Goal: Task Accomplishment & Management: Manage account settings

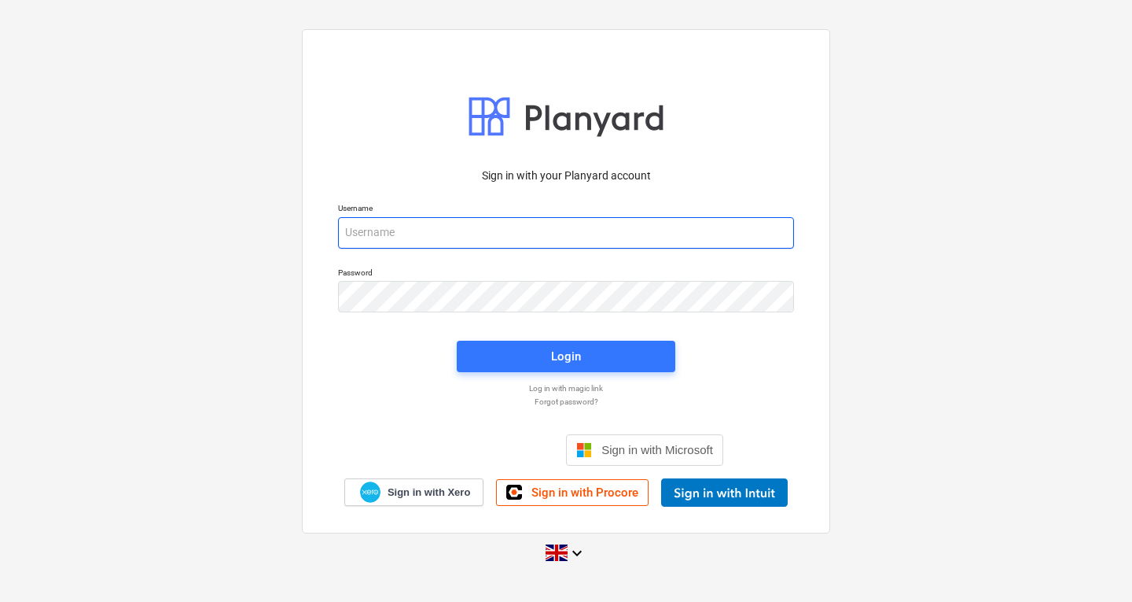
click at [422, 234] on input "email" at bounding box center [566, 232] width 456 height 31
type input "[PERSON_NAME][EMAIL_ADDRESS][DOMAIN_NAME]"
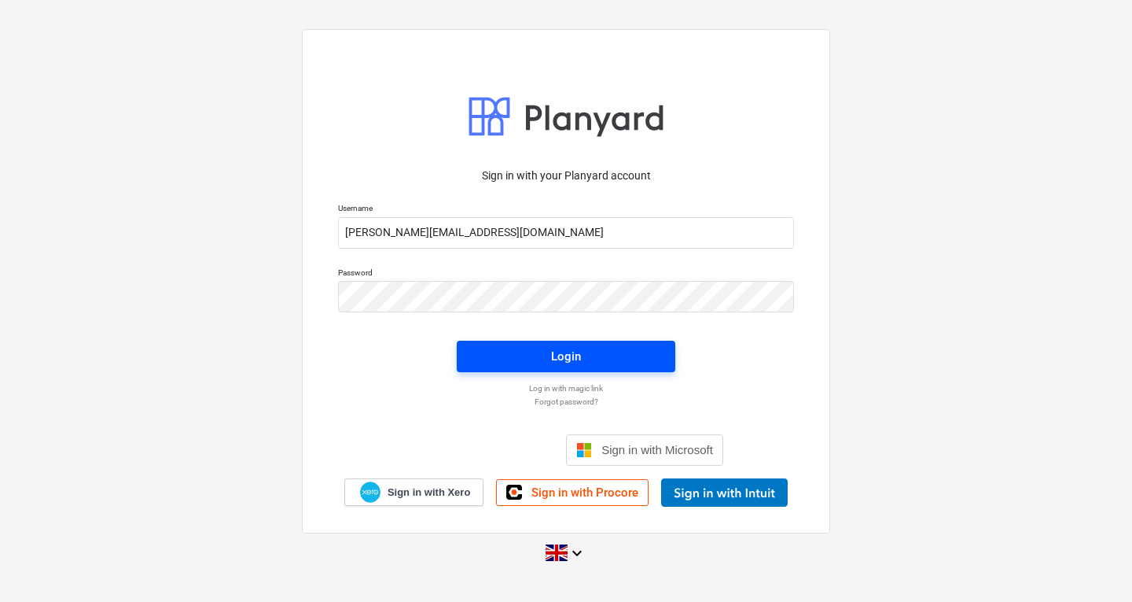
click at [585, 356] on span "Login" at bounding box center [566, 356] width 181 height 20
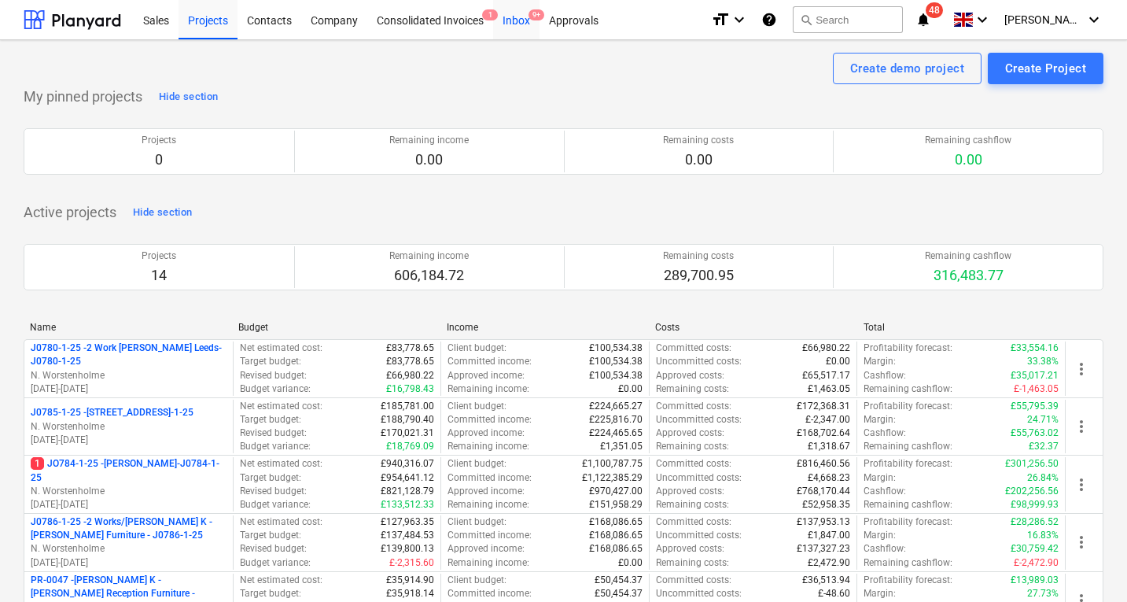
click at [517, 21] on div "Inbox 9+" at bounding box center [516, 19] width 46 height 40
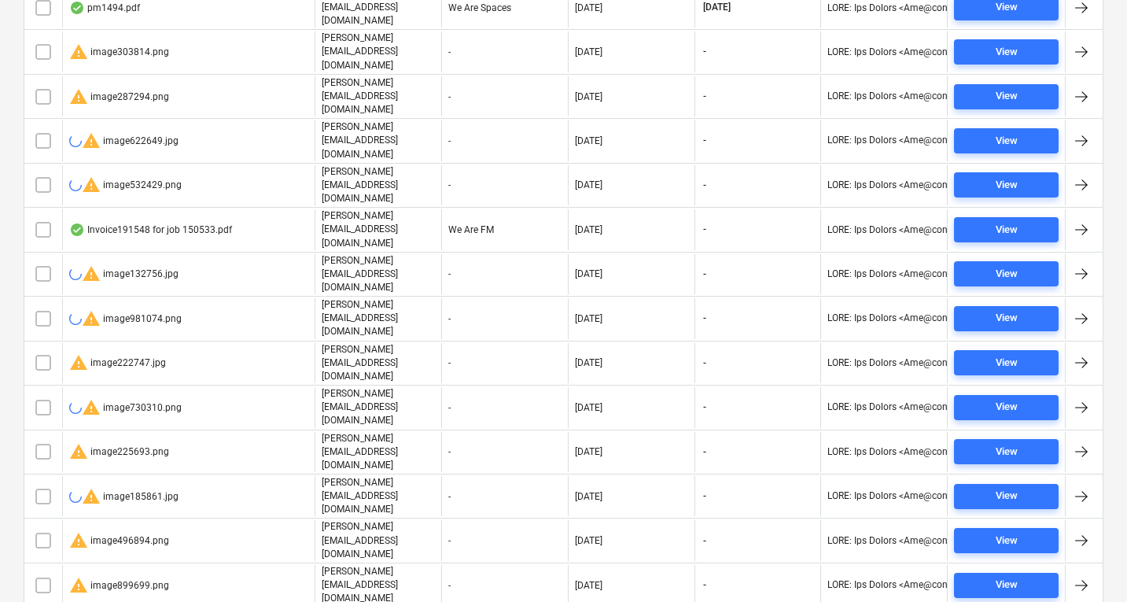
scroll to position [407, 0]
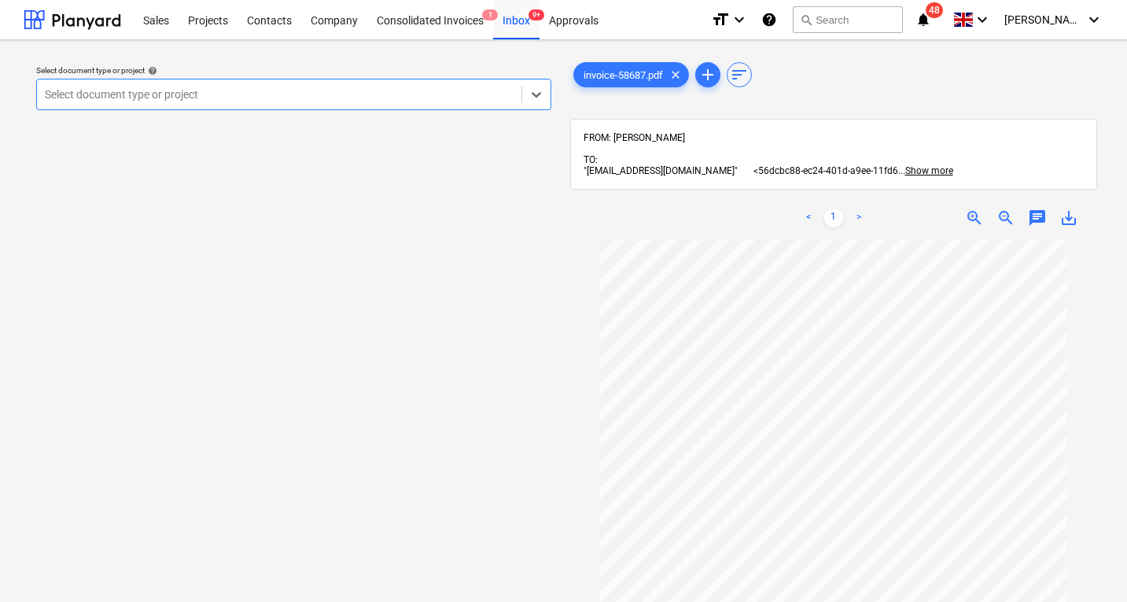
scroll to position [2, 0]
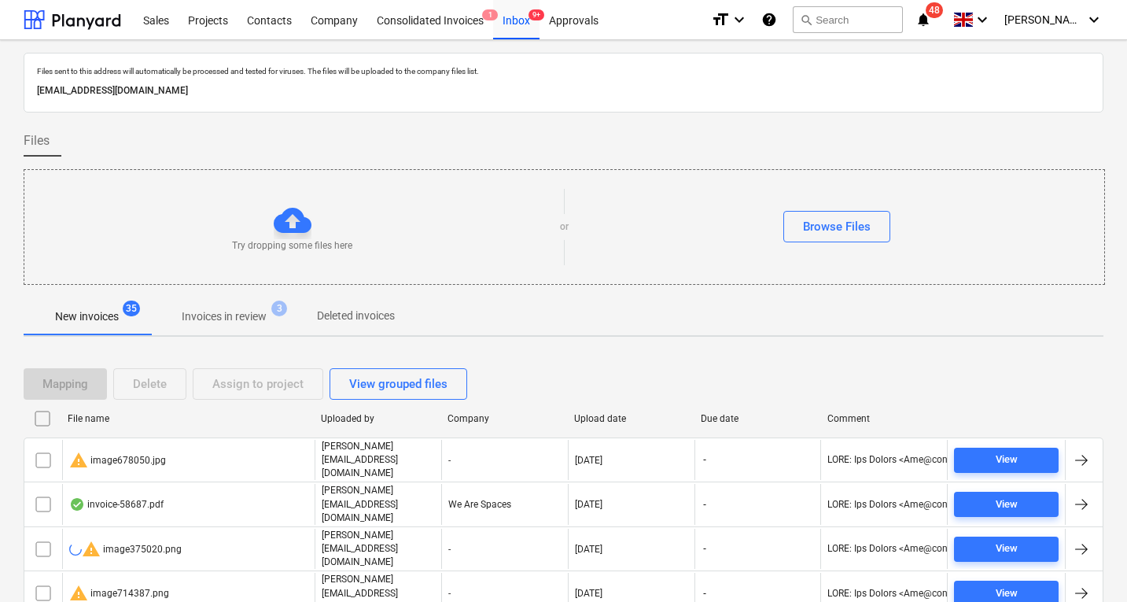
scroll to position [407, 0]
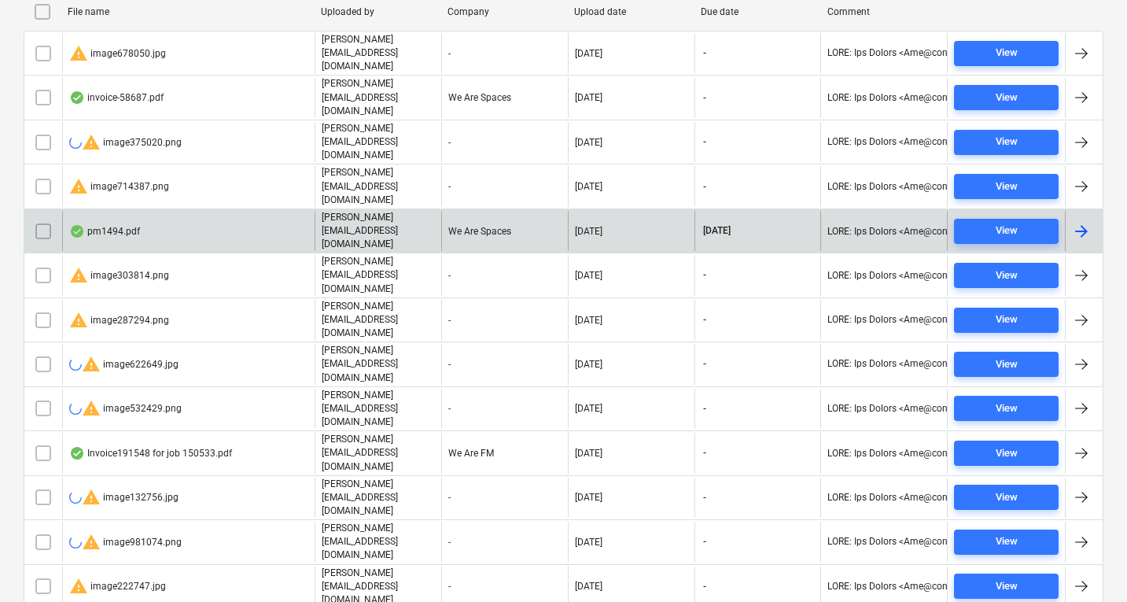
click at [116, 225] on div "pm1494.pdf" at bounding box center [104, 231] width 71 height 13
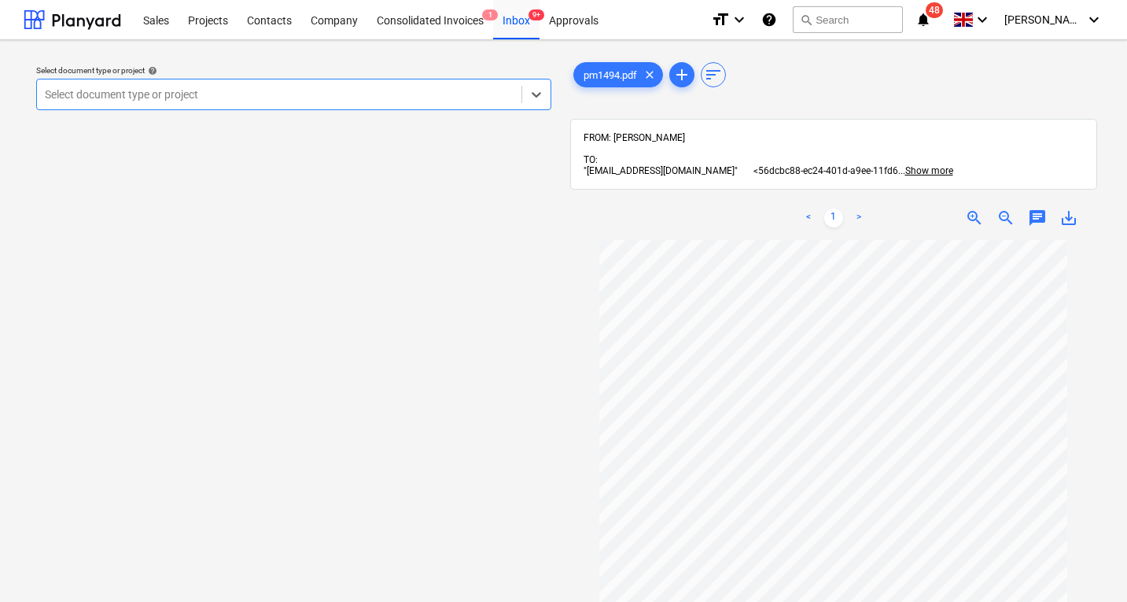
scroll to position [108, 0]
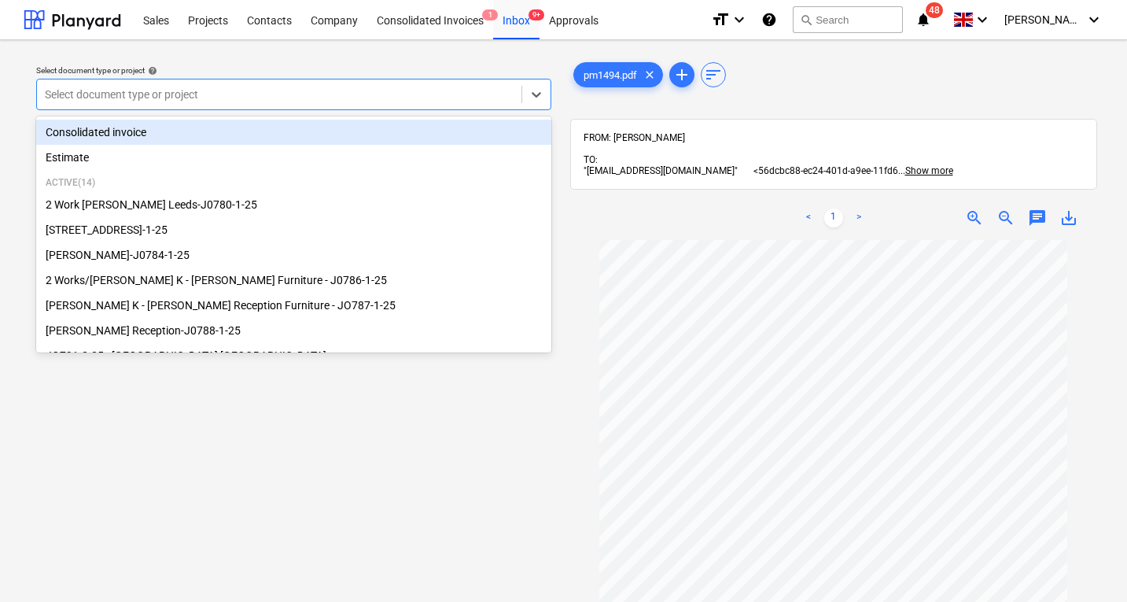
click at [249, 90] on div at bounding box center [279, 94] width 469 height 16
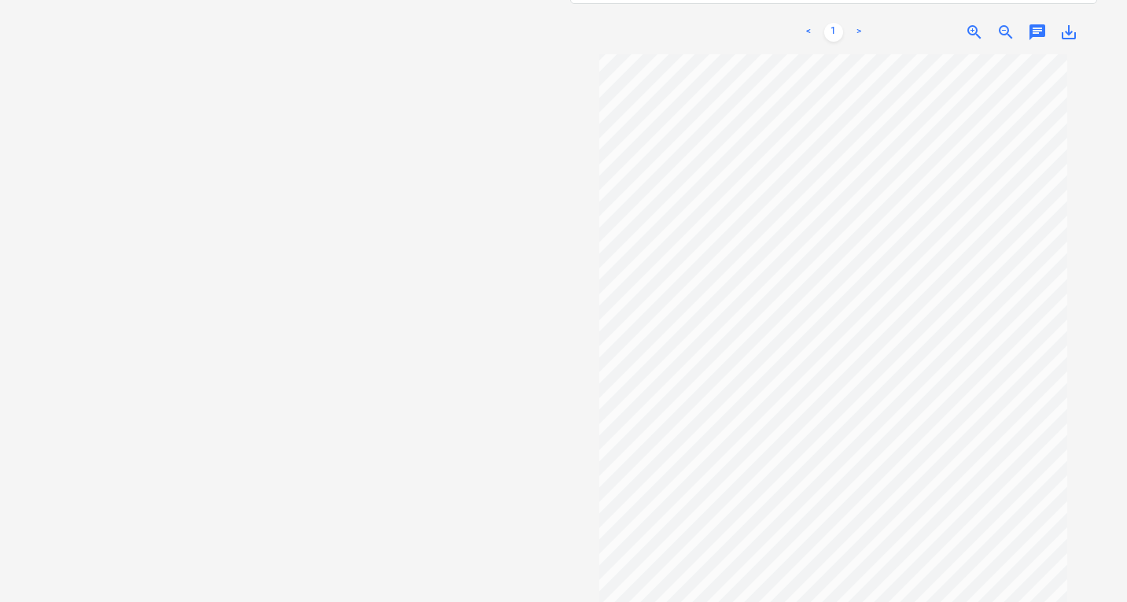
scroll to position [0, 0]
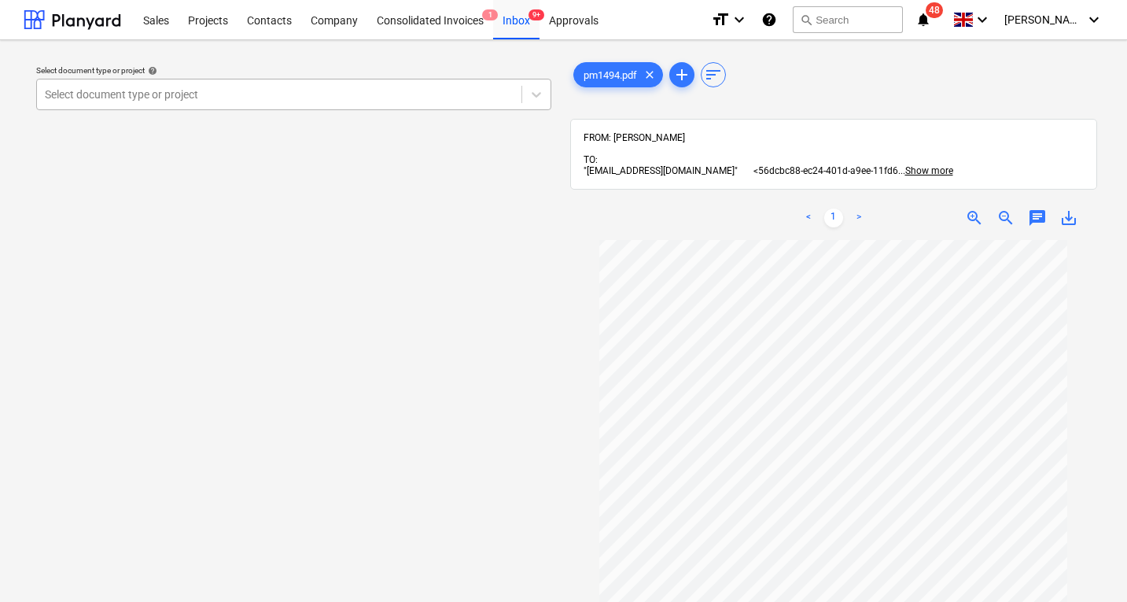
click at [109, 94] on div at bounding box center [279, 94] width 469 height 16
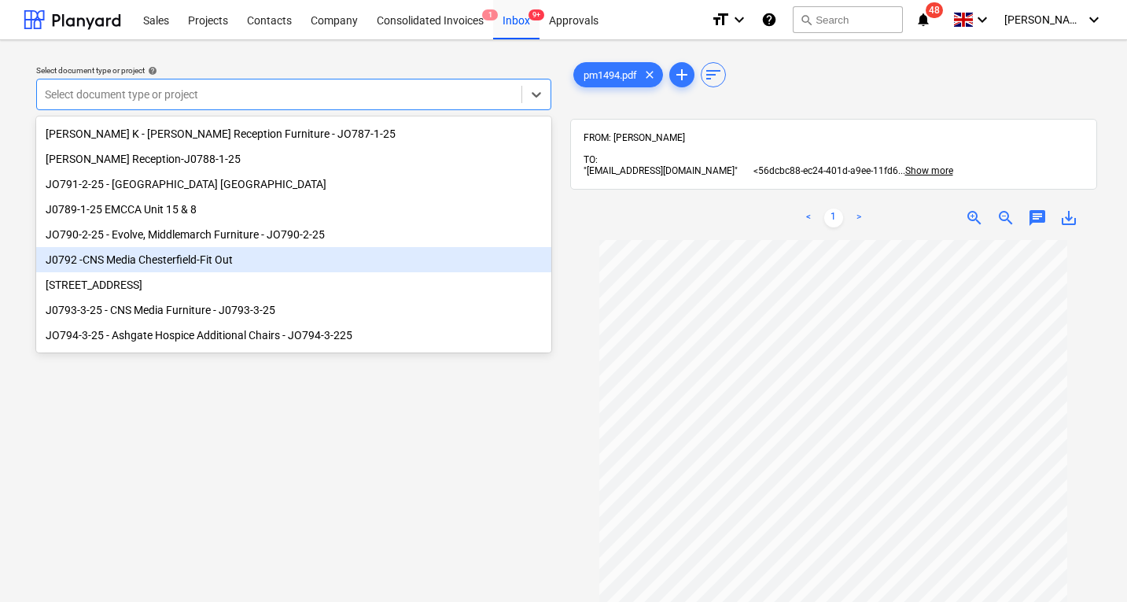
scroll to position [172, 0]
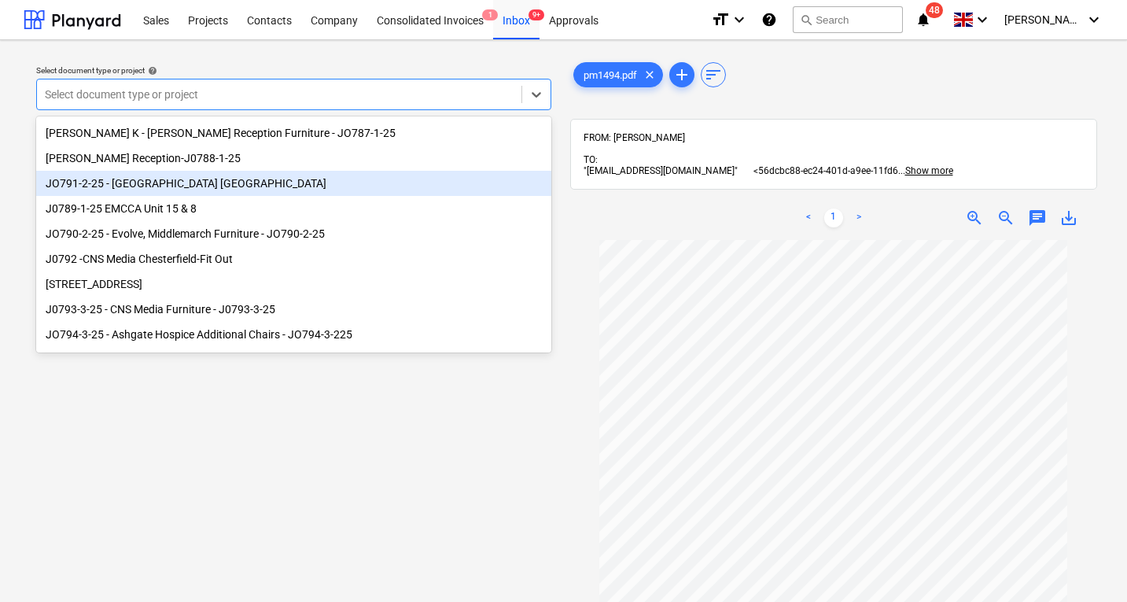
click at [211, 190] on div "JO791-2-25 - [GEOGRAPHIC_DATA] [GEOGRAPHIC_DATA]" at bounding box center [293, 183] width 515 height 25
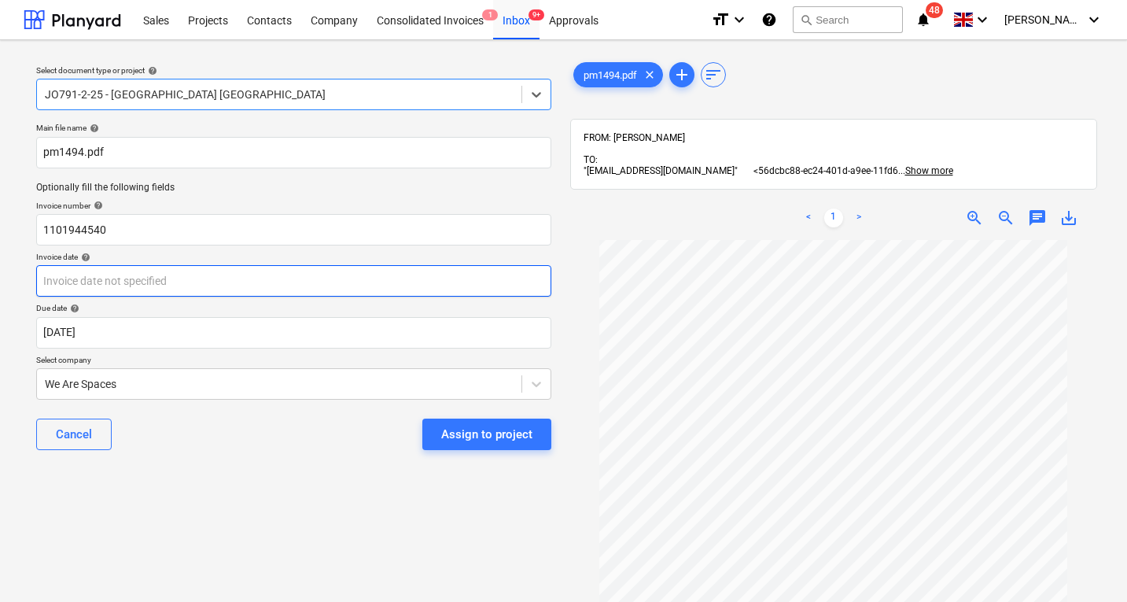
click at [149, 282] on body "Sales Projects Contacts Company Consolidated Invoices 1 Inbox 9+ Approvals form…" at bounding box center [563, 301] width 1127 height 602
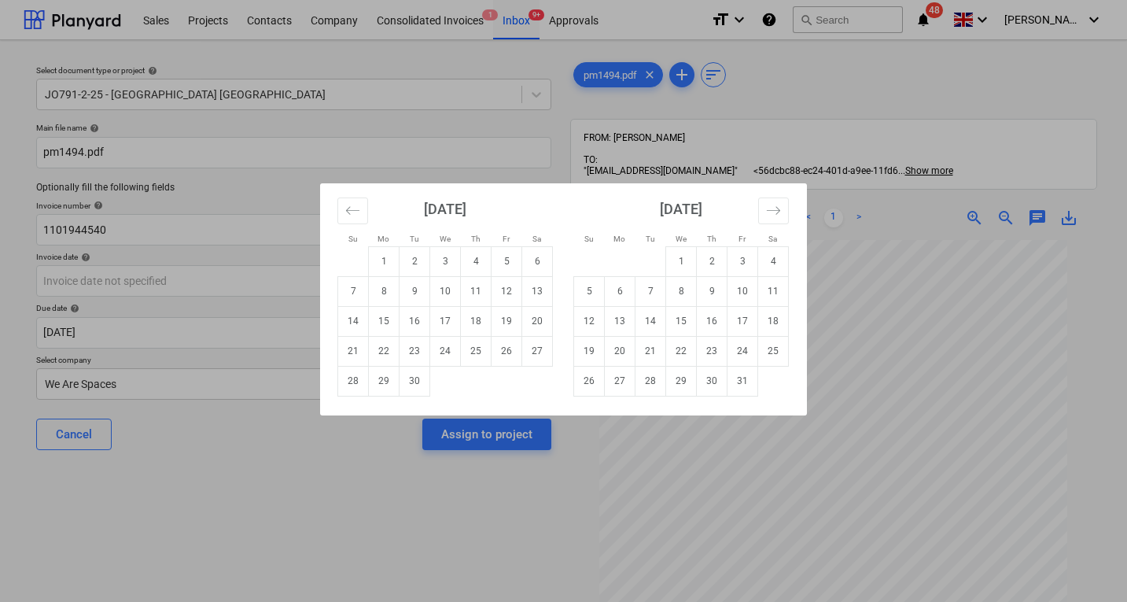
click at [182, 225] on div "Su Mo Tu We Th Fr Sa Su Mo Tu We Th Fr Sa [DATE] 1 2 3 4 5 6 7 8 9 10 11 12 13 …" at bounding box center [563, 301] width 1127 height 602
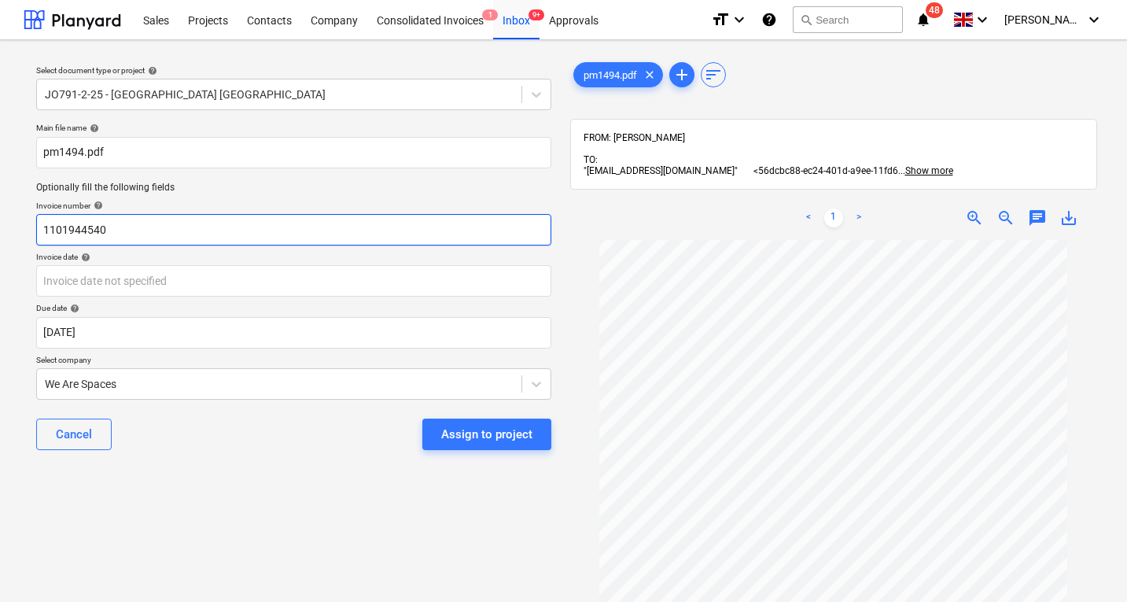
click at [125, 226] on input "1101944540" at bounding box center [293, 229] width 515 height 31
type input "0149654"
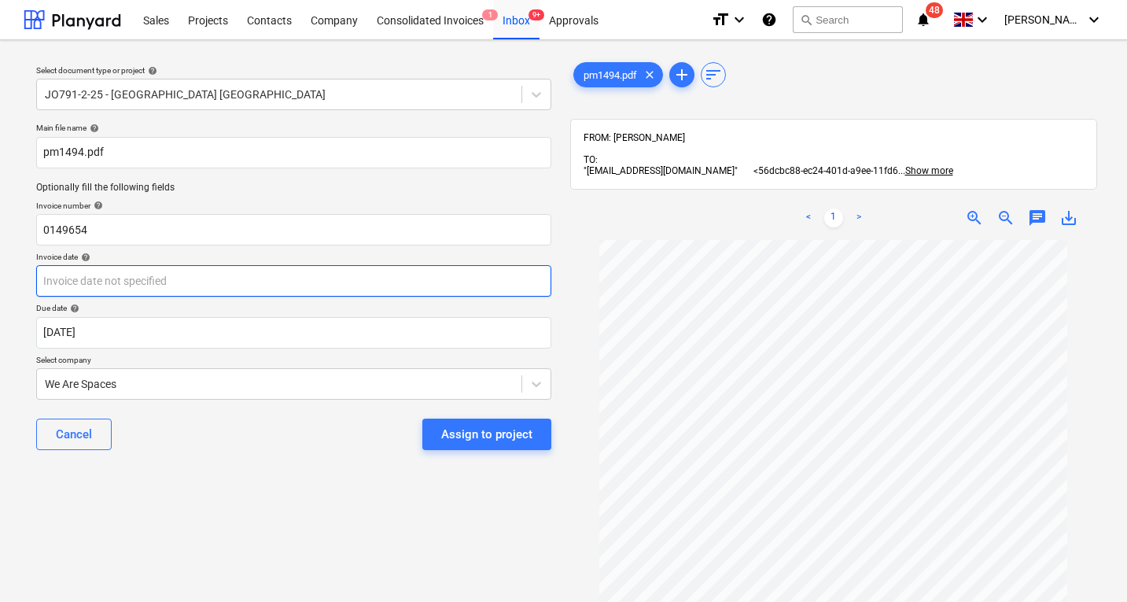
click at [122, 272] on body "Sales Projects Contacts Company Consolidated Invoices 1 Inbox 9+ Approvals form…" at bounding box center [563, 301] width 1127 height 602
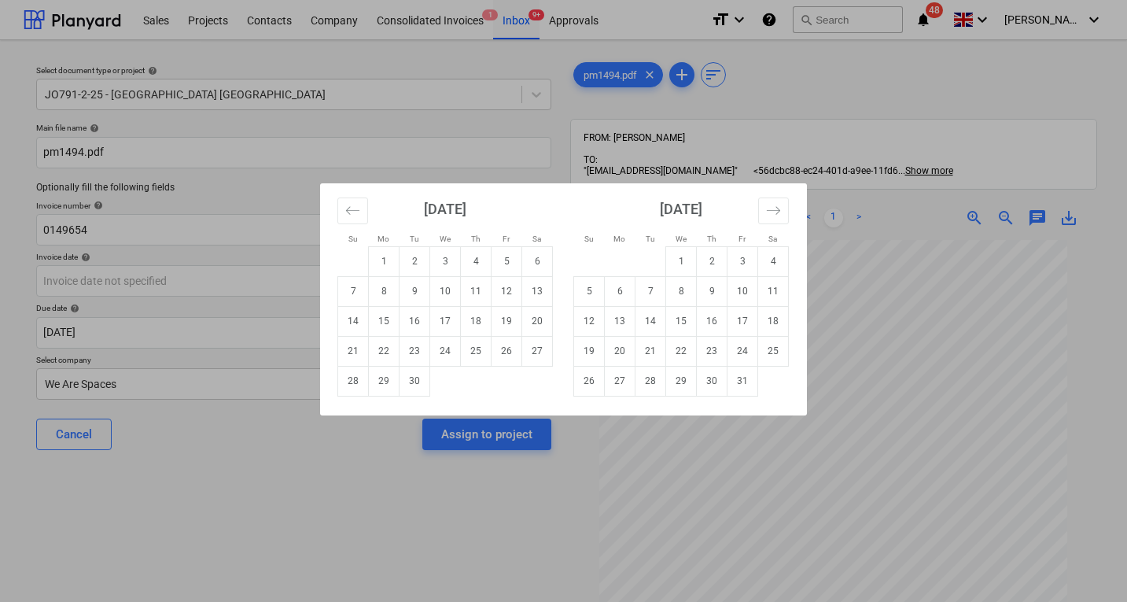
drag, startPoint x: 572, startPoint y: 207, endPoint x: 466, endPoint y: 68, distance: 175.0
click at [466, 68] on div "Su Mo Tu We Th Fr Sa Su Mo Tu We Th Fr Sa [DATE] 1 2 3 4 5 6 7 8 9 10 11 12 13 …" at bounding box center [563, 301] width 1127 height 602
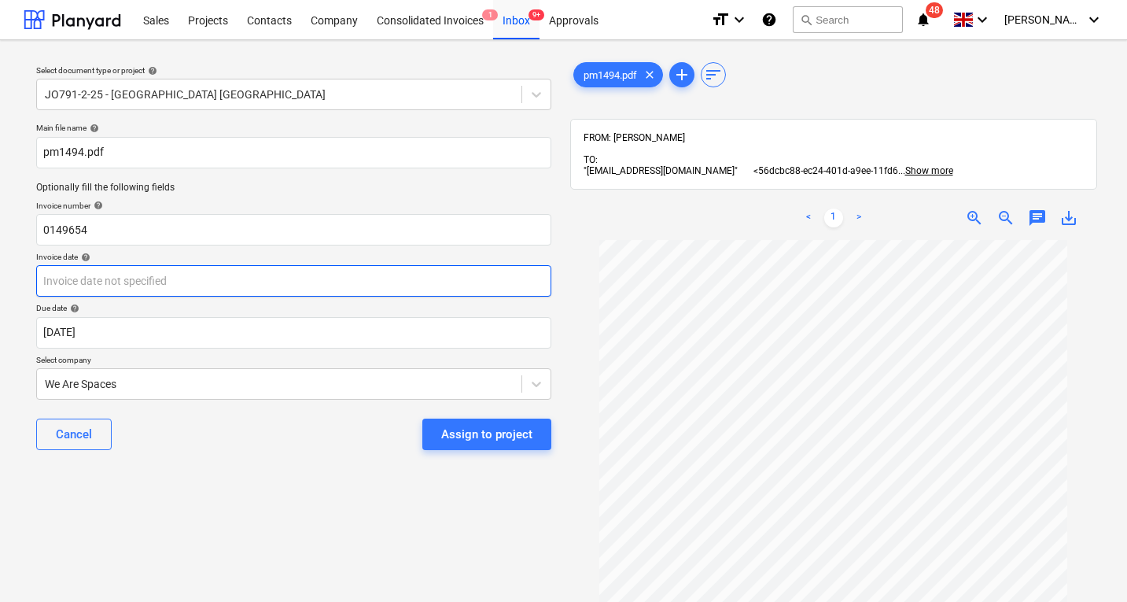
click at [105, 284] on body "Sales Projects Contacts Company Consolidated Invoices 1 Inbox 9+ Approvals form…" at bounding box center [563, 301] width 1127 height 602
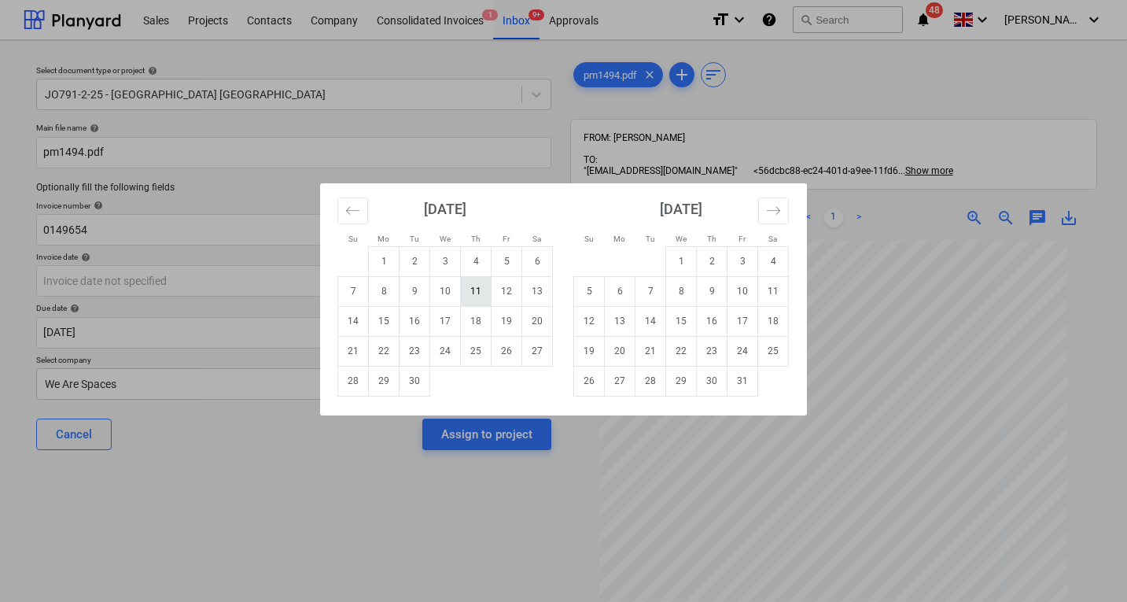
click at [473, 283] on td "11" at bounding box center [476, 291] width 31 height 30
type input "[DATE]"
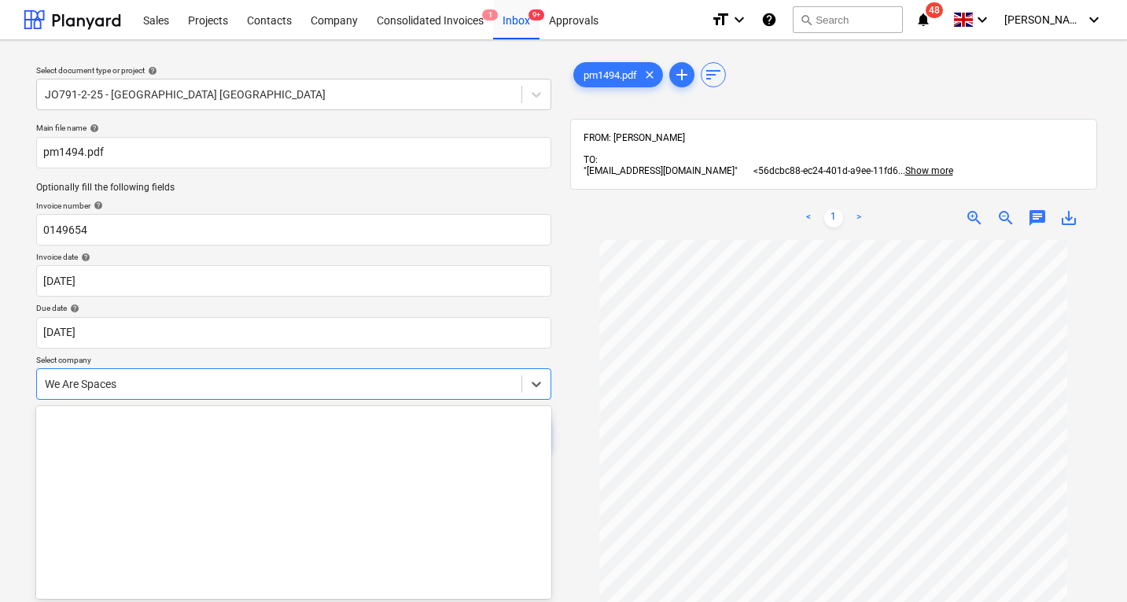
scroll to position [48, 0]
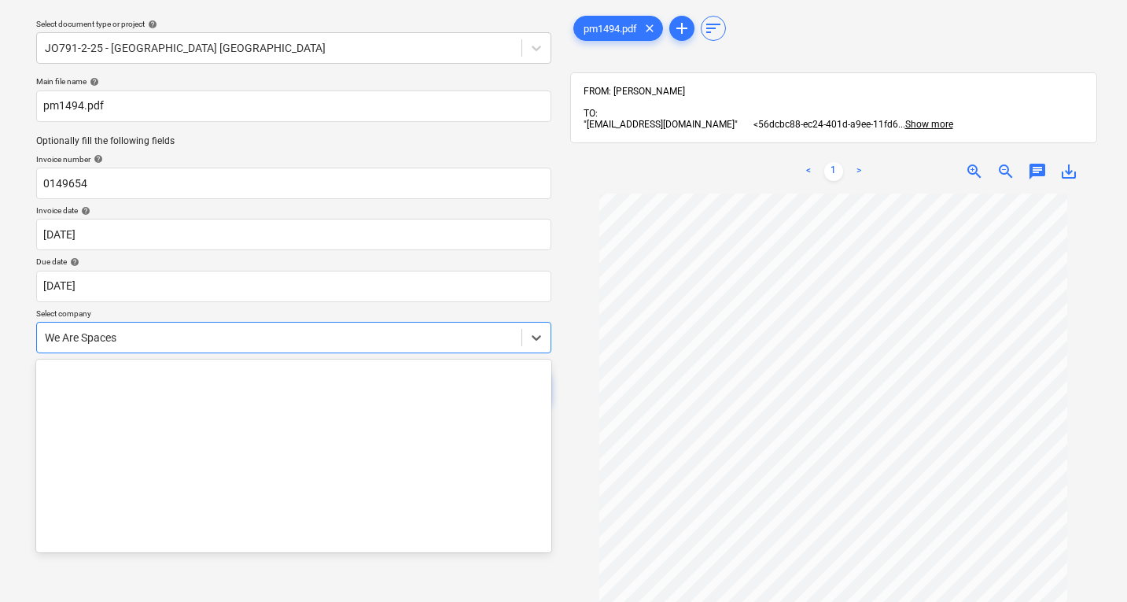
click at [123, 385] on body "Sales Projects Contacts Company Consolidated Invoices 1 Inbox 9+ Approvals form…" at bounding box center [563, 255] width 1127 height 602
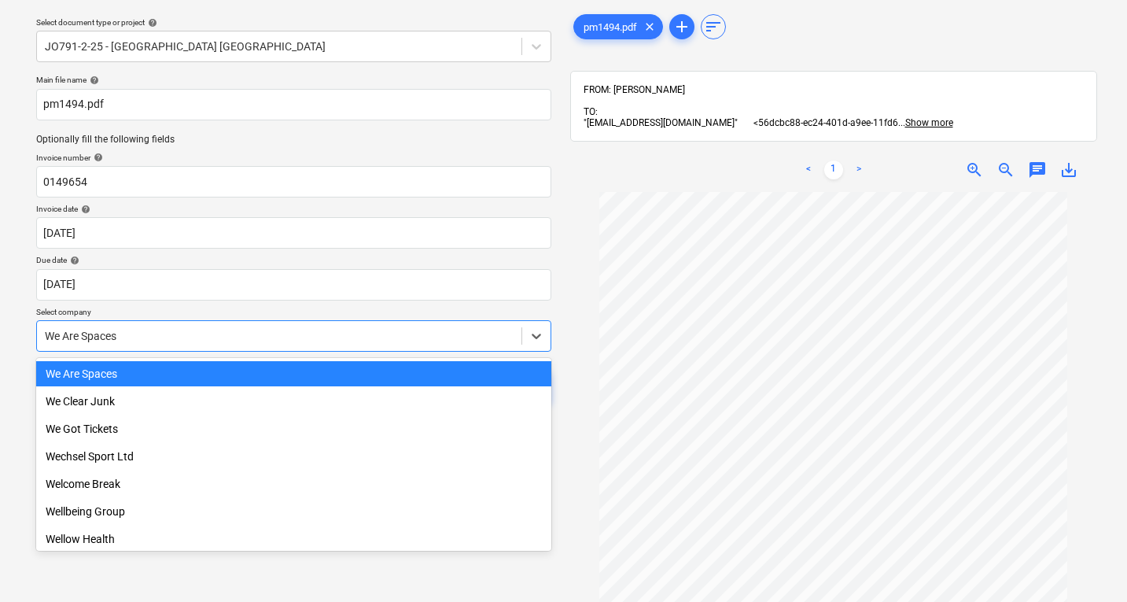
scroll to position [50, 0]
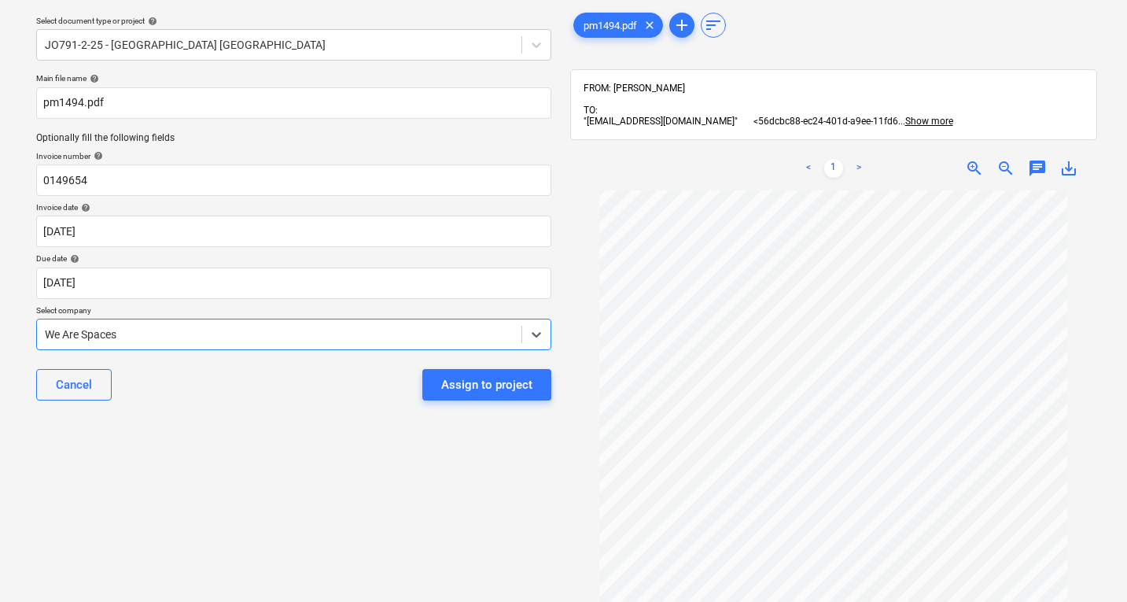
click at [147, 328] on div at bounding box center [279, 334] width 469 height 16
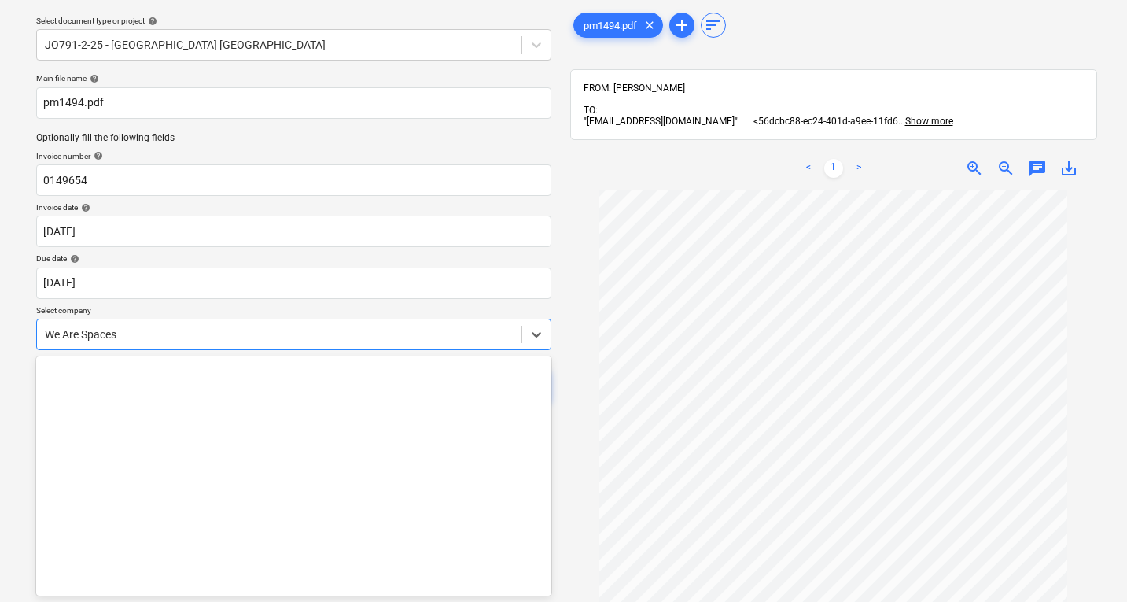
click at [147, 328] on div at bounding box center [279, 334] width 469 height 16
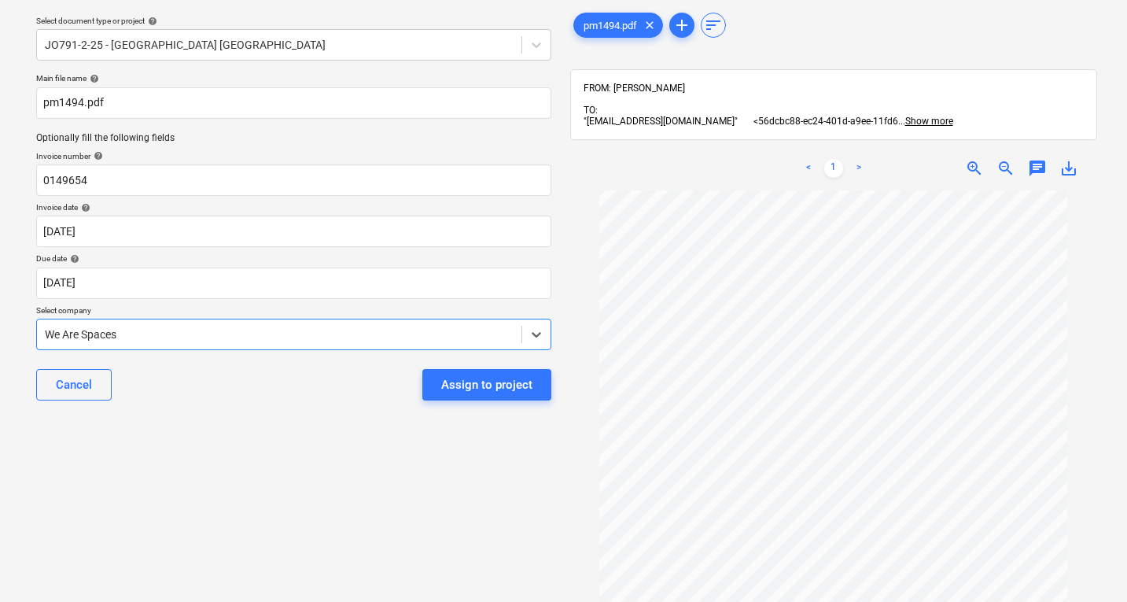
click at [147, 328] on div at bounding box center [279, 334] width 469 height 16
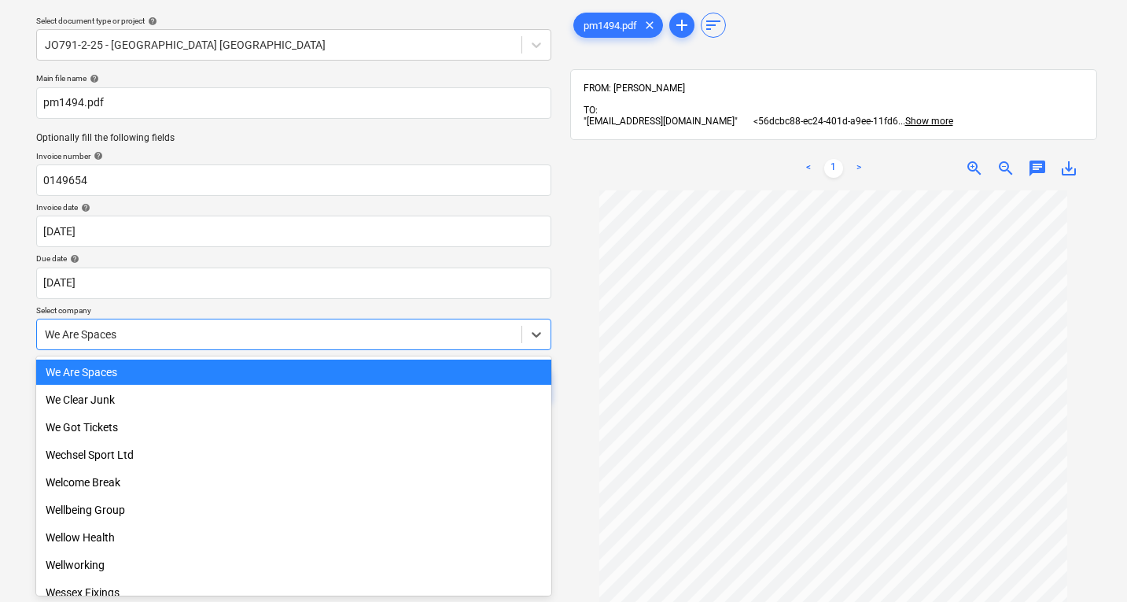
click at [146, 331] on div at bounding box center [279, 334] width 469 height 16
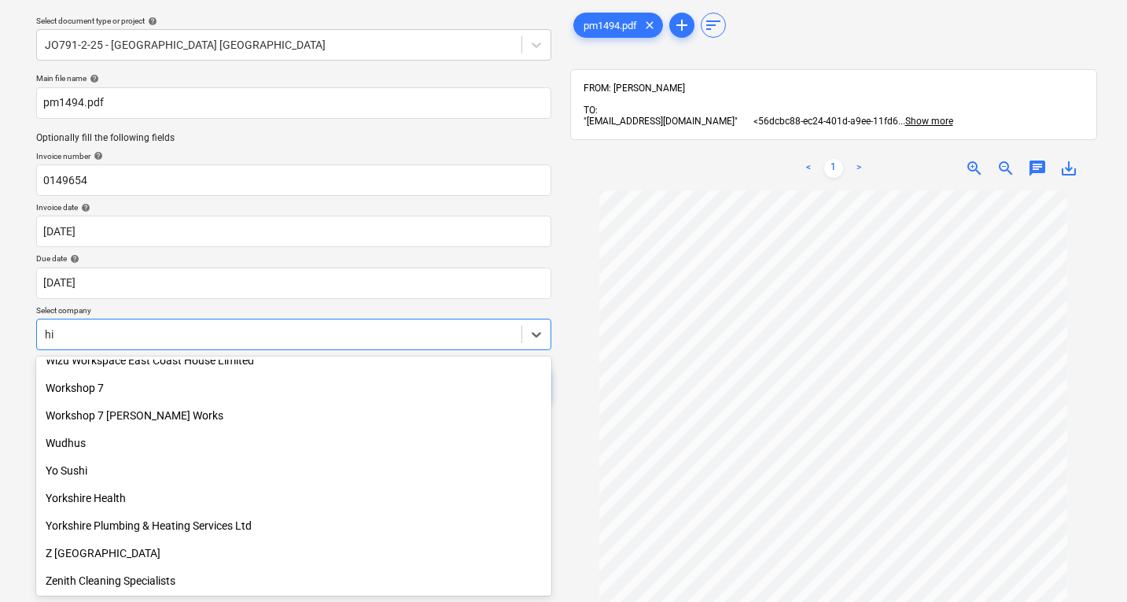
scroll to position [1140, 0]
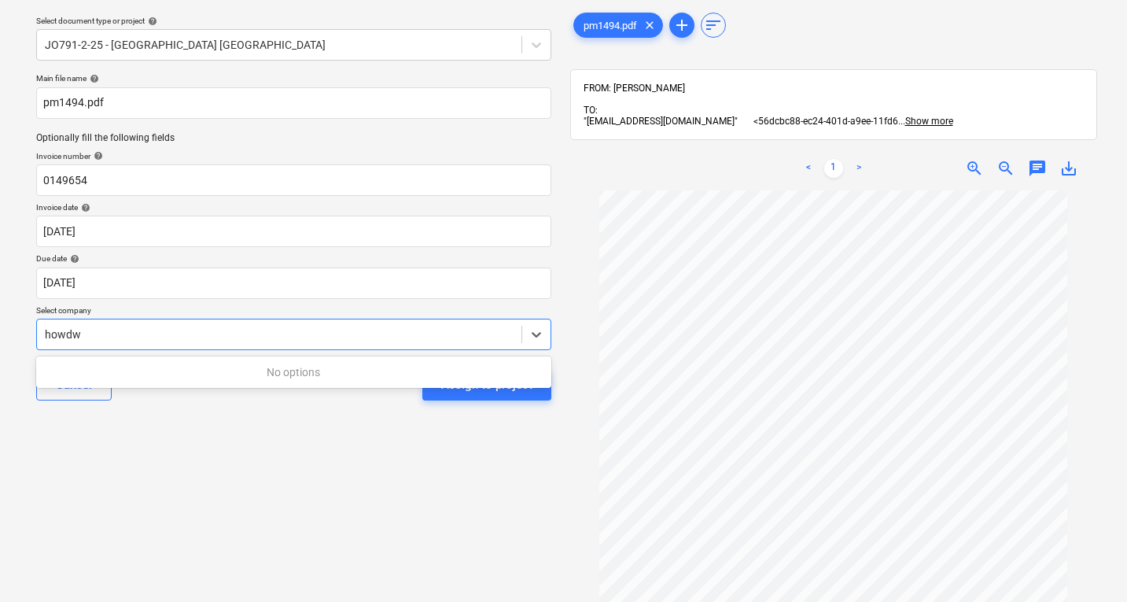
type input "howd"
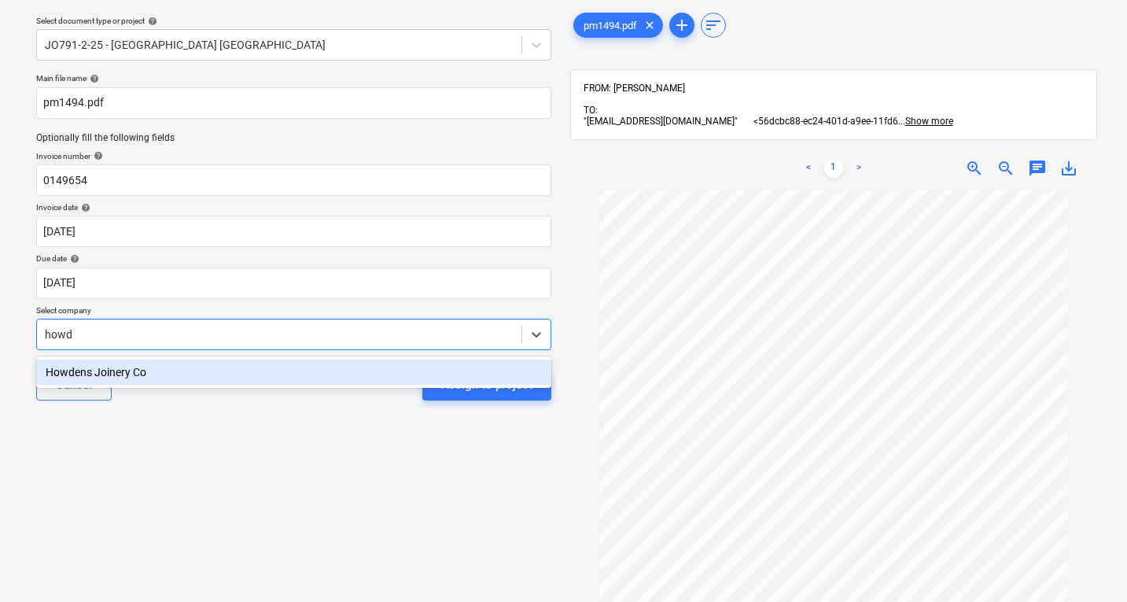
click at [147, 381] on div "Howdens Joinery Co" at bounding box center [293, 371] width 515 height 25
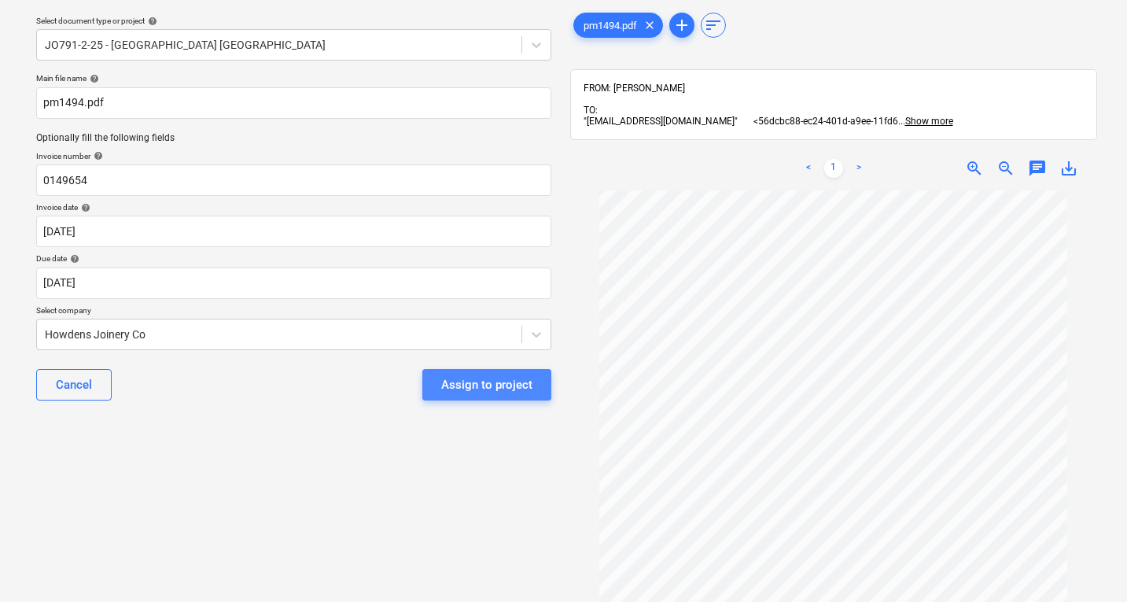
click at [506, 384] on div "Assign to project" at bounding box center [486, 384] width 91 height 20
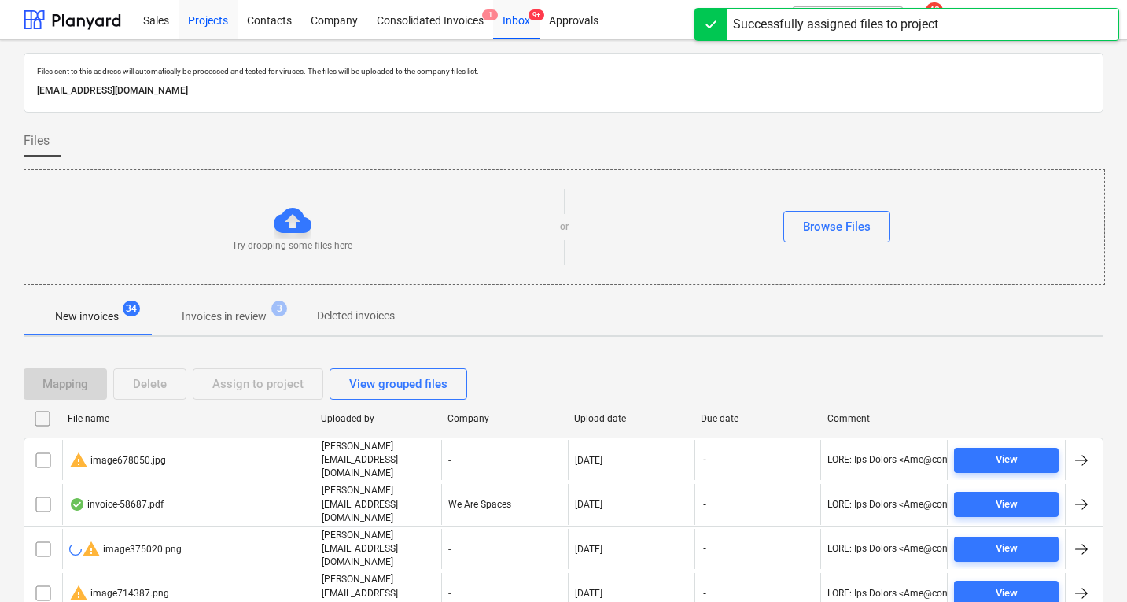
click at [197, 30] on div "Projects" at bounding box center [207, 19] width 59 height 40
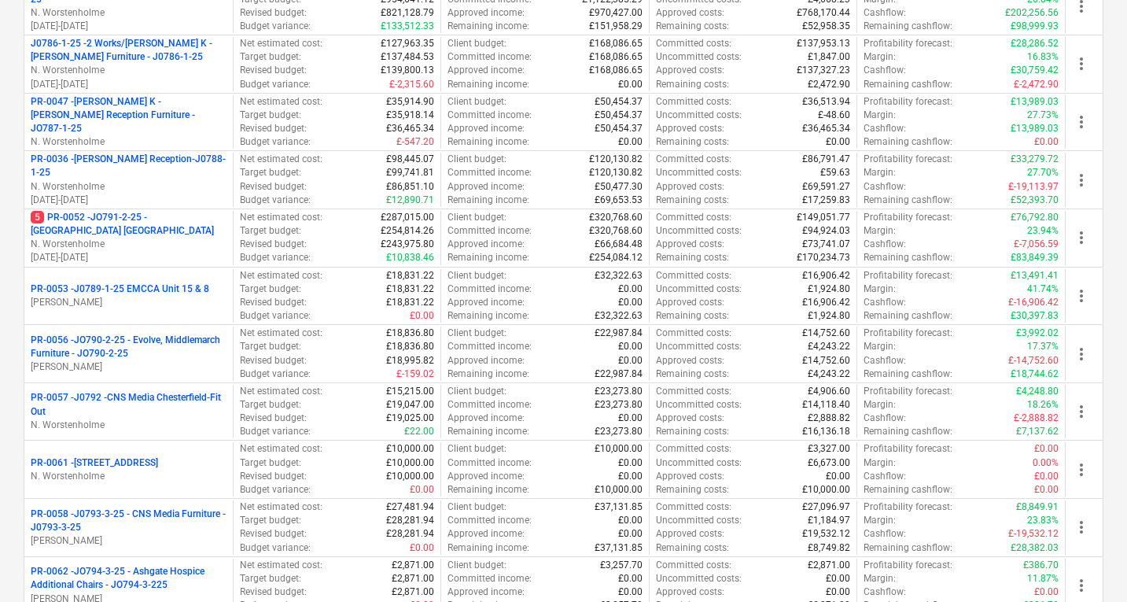
scroll to position [479, 0]
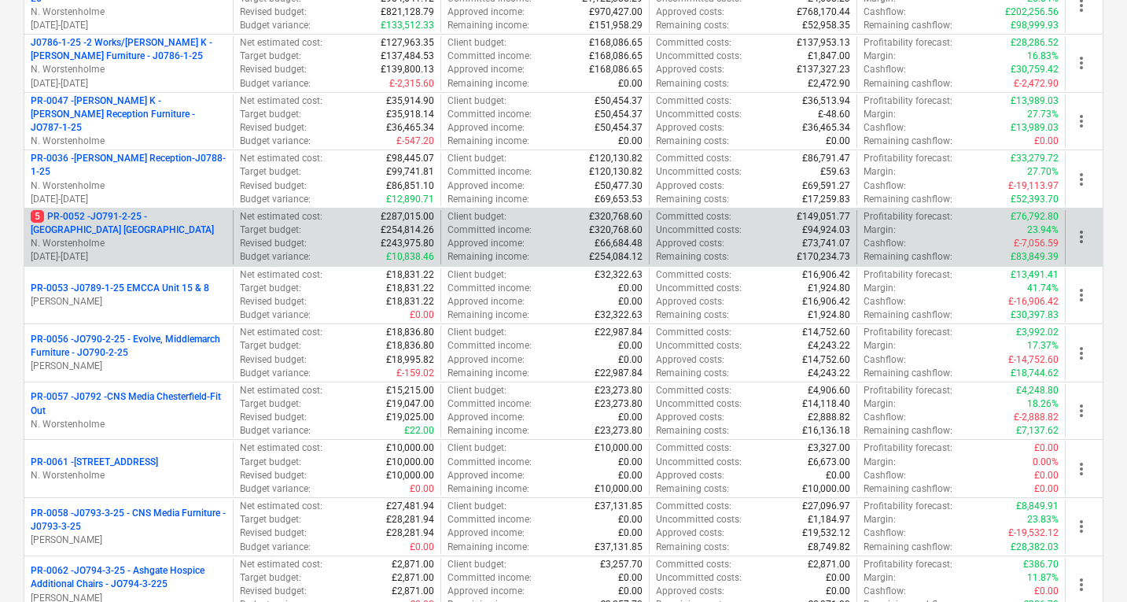
click at [169, 229] on p "5 PR-0052 - JO791-2-25 - [GEOGRAPHIC_DATA] [GEOGRAPHIC_DATA]" at bounding box center [129, 223] width 196 height 27
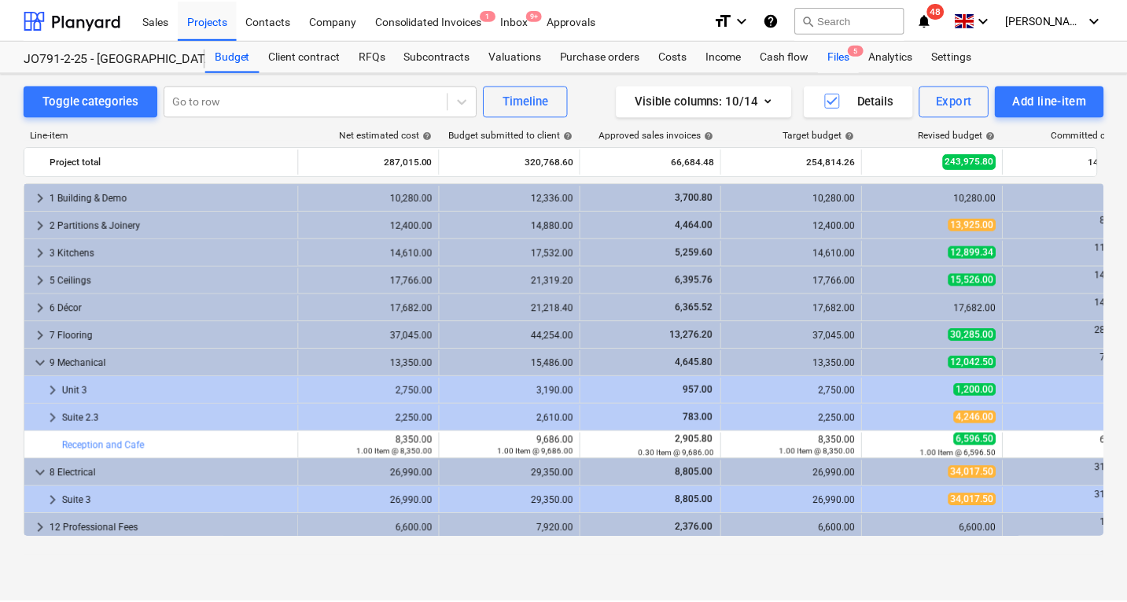
scroll to position [417, 0]
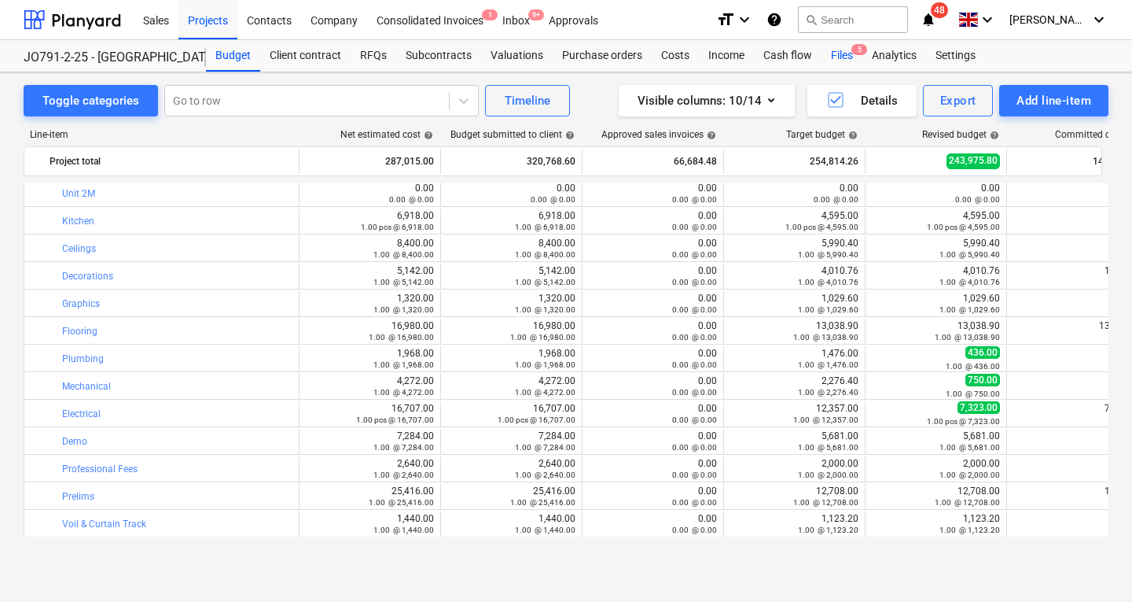
click at [837, 56] on div "Files 5" at bounding box center [842, 55] width 41 height 31
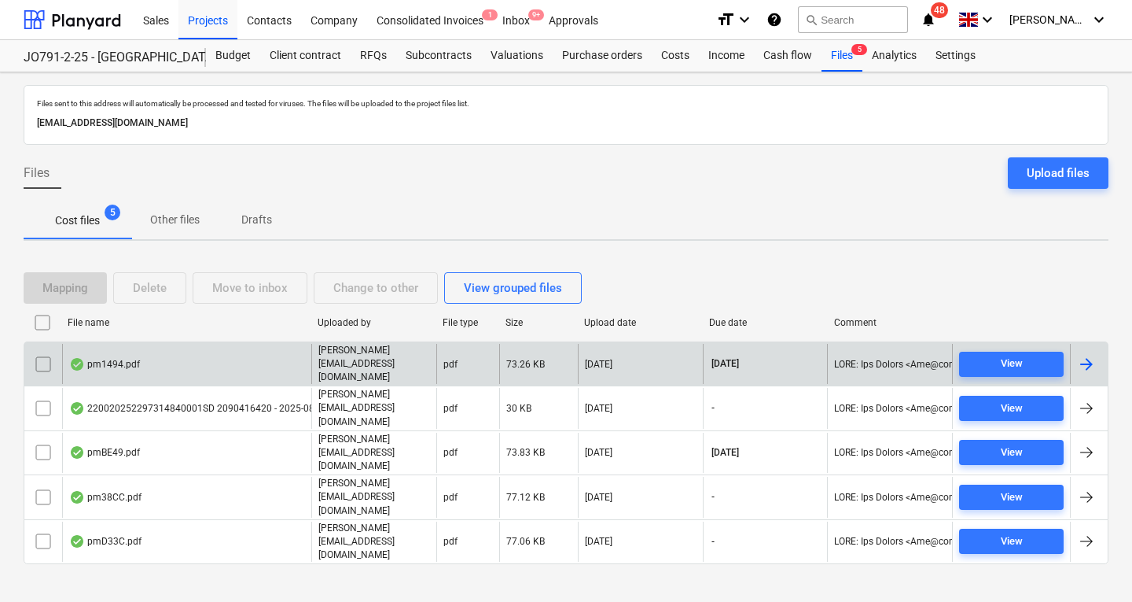
click at [112, 358] on div "pm1494.pdf" at bounding box center [104, 364] width 71 height 13
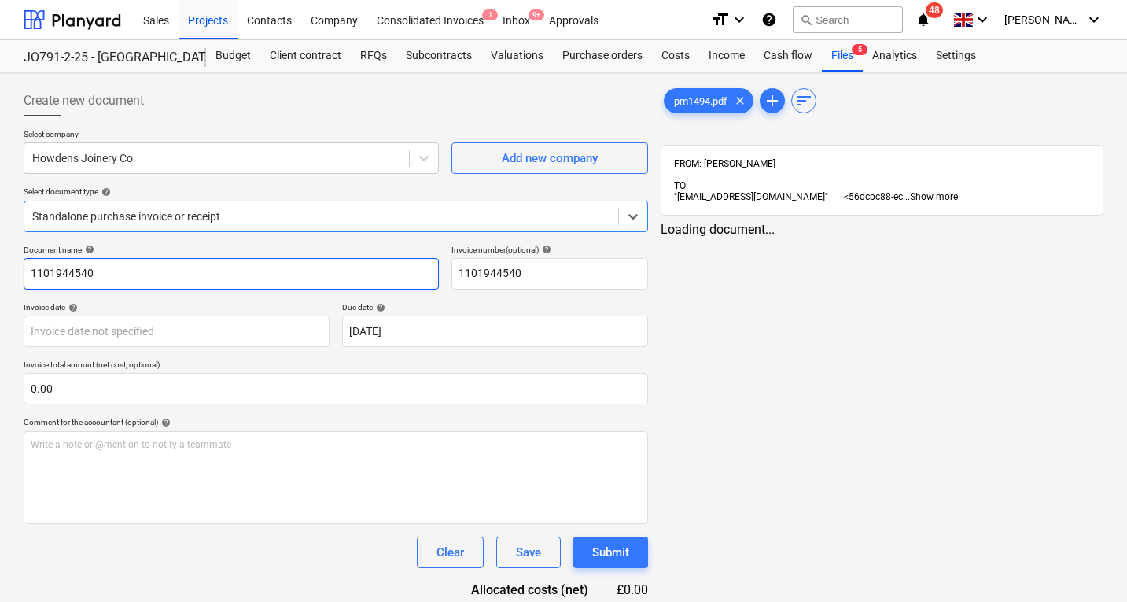
type input "[DATE]"
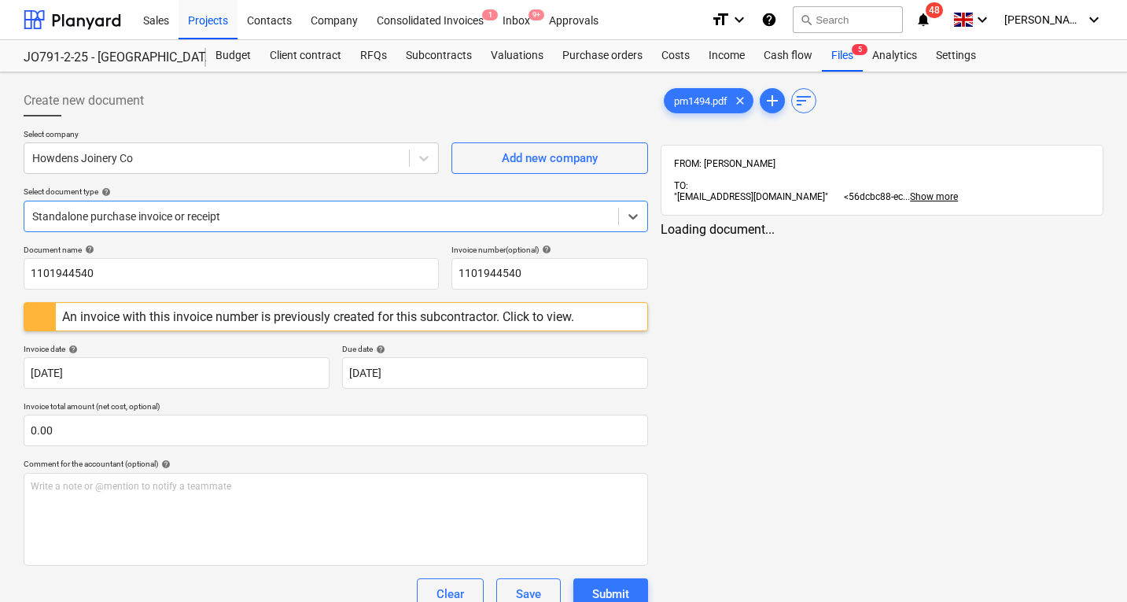
click at [186, 215] on div at bounding box center [321, 216] width 578 height 16
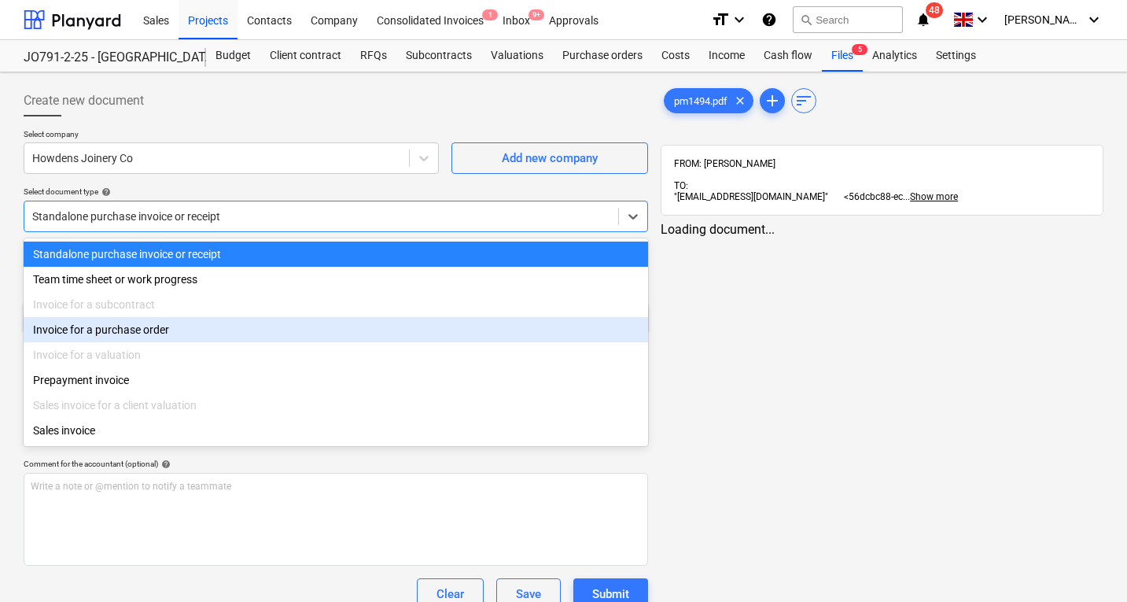
click at [186, 335] on div "Invoice for a purchase order" at bounding box center [336, 329] width 624 height 25
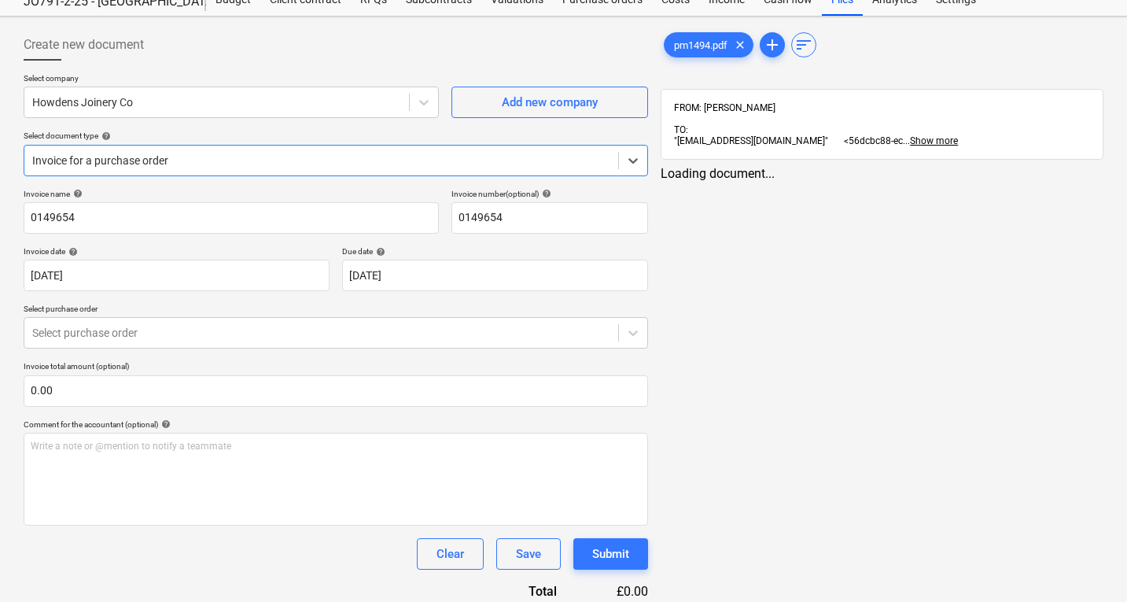
scroll to position [67, 0]
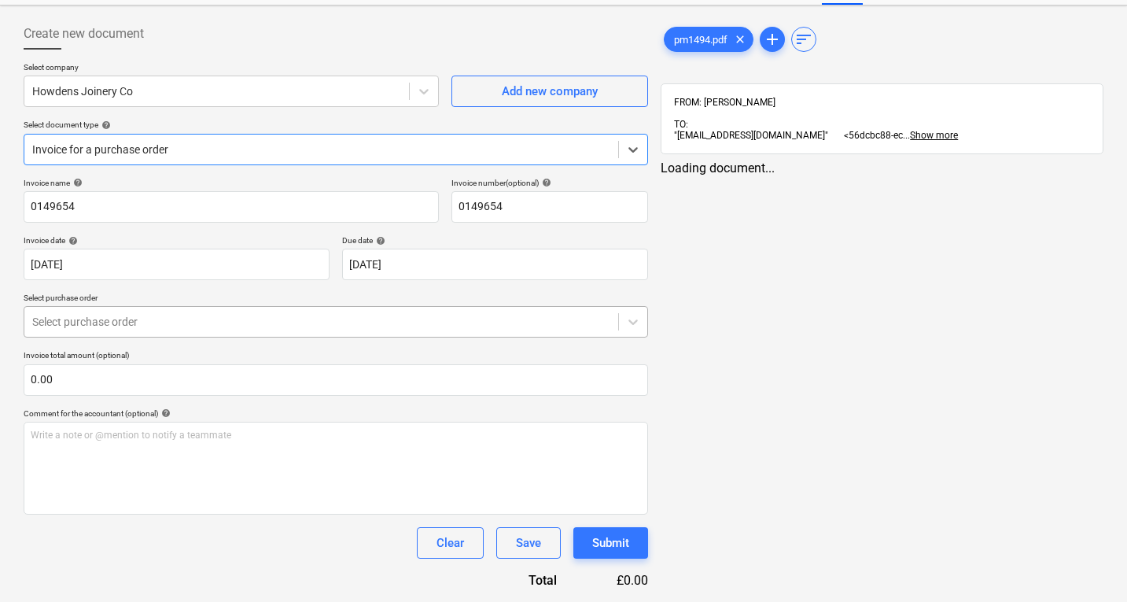
click at [182, 315] on div at bounding box center [321, 322] width 578 height 16
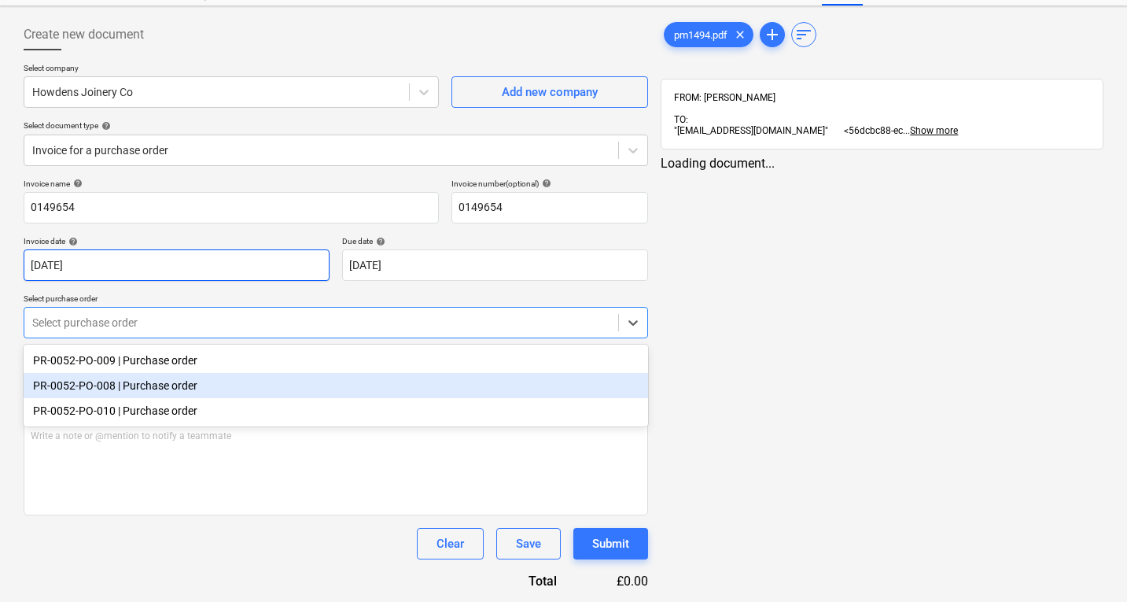
scroll to position [64, 0]
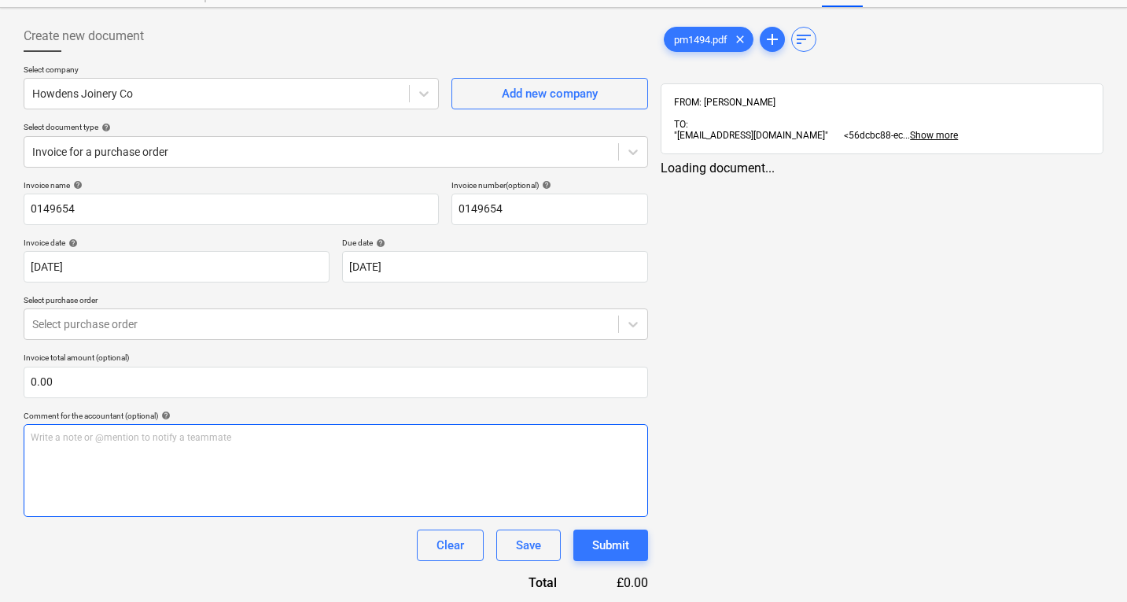
click at [145, 469] on div "Write a note or @mention to notify a teammate [PERSON_NAME]" at bounding box center [336, 470] width 624 height 93
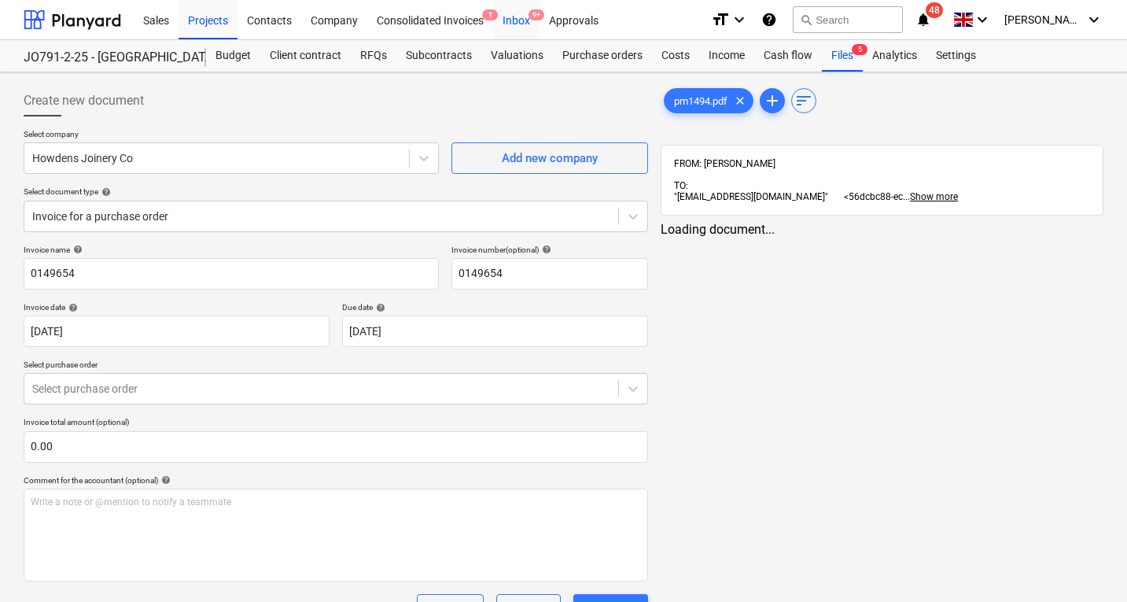
click at [521, 19] on div "Inbox 9+" at bounding box center [516, 19] width 46 height 40
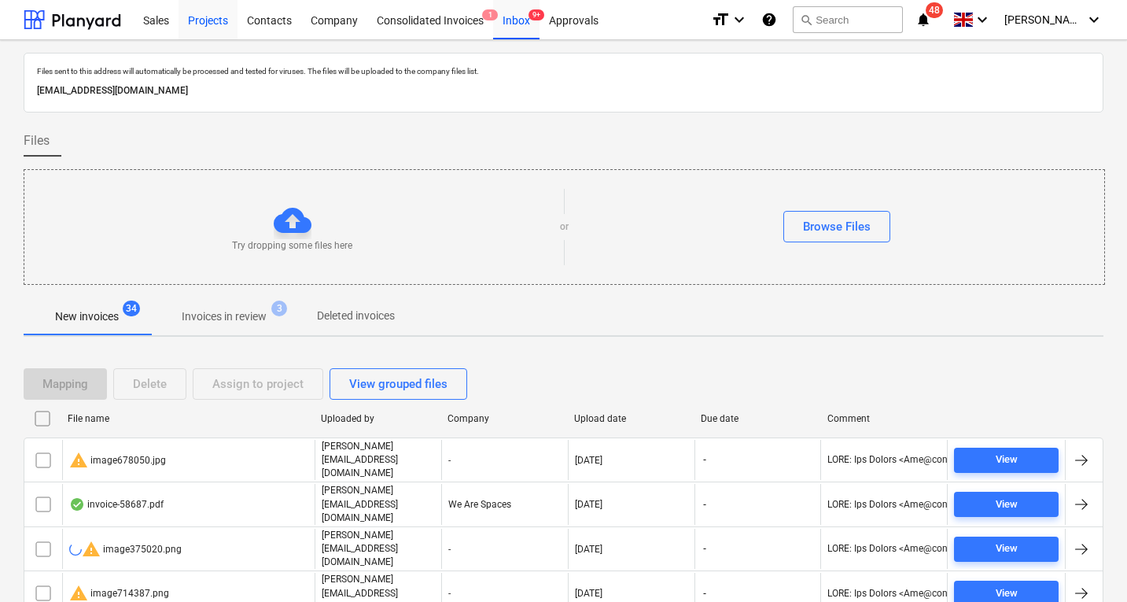
click at [203, 26] on div "Projects" at bounding box center [207, 19] width 59 height 40
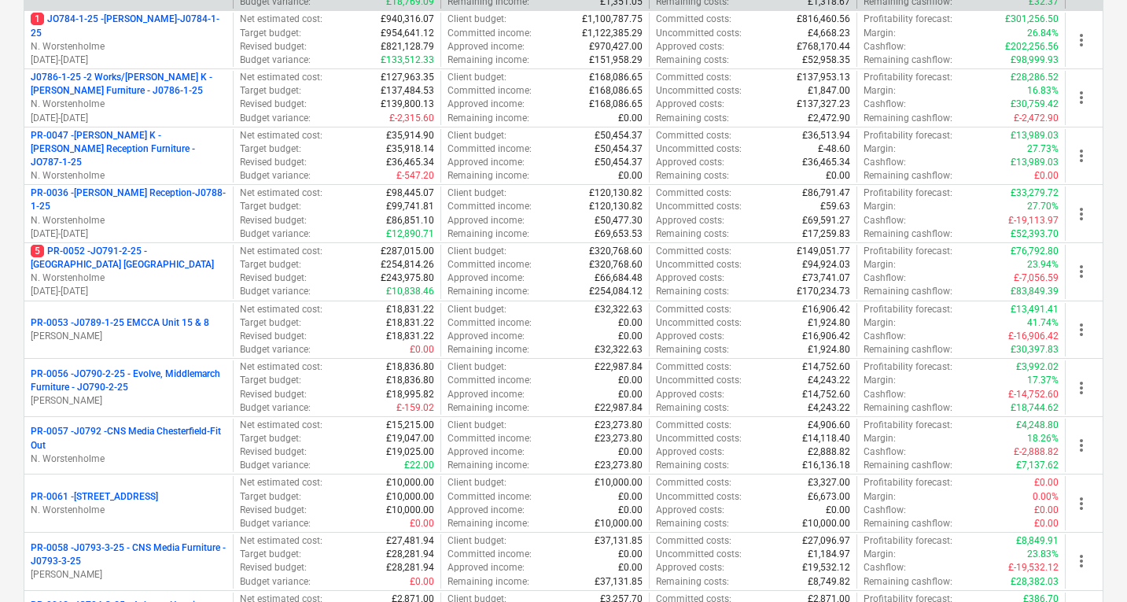
scroll to position [448, 0]
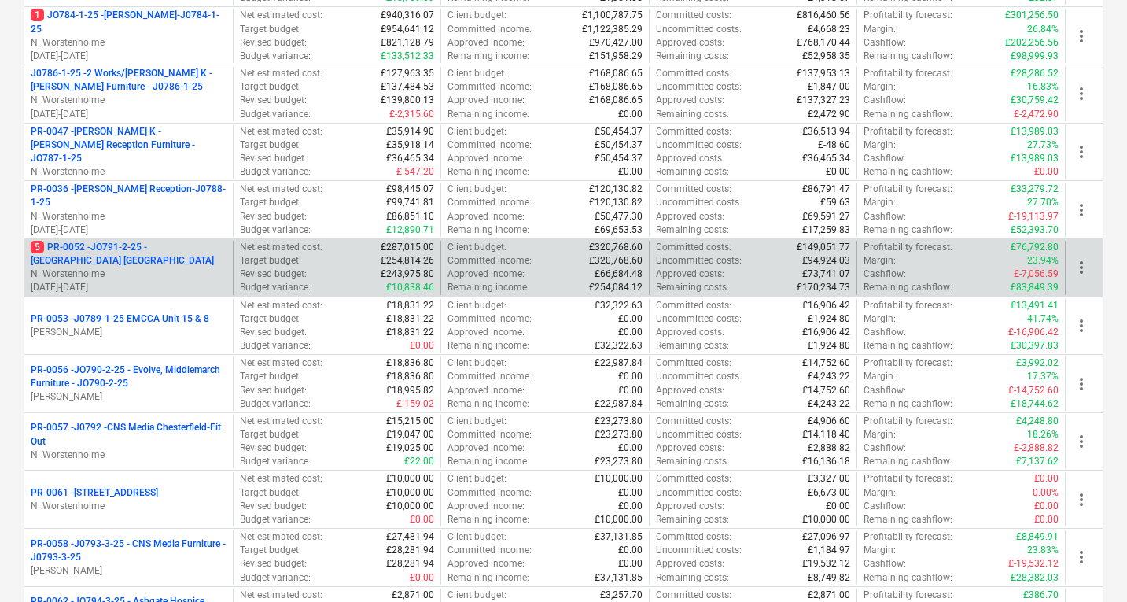
click at [116, 248] on p "5 PR-0052 - JO791-2-25 - [GEOGRAPHIC_DATA] [GEOGRAPHIC_DATA]" at bounding box center [129, 254] width 196 height 27
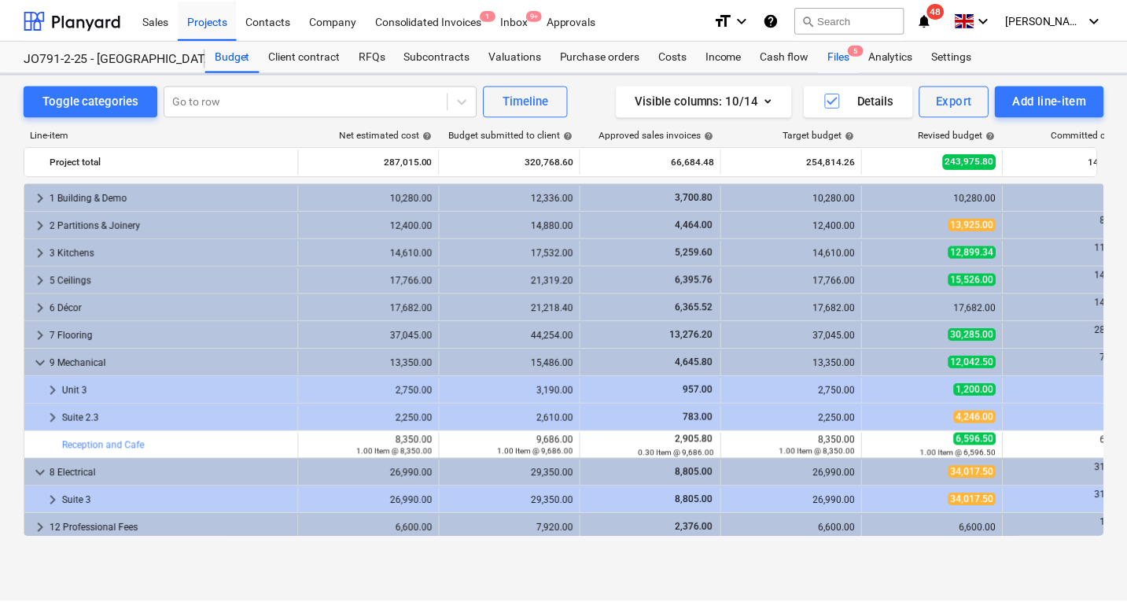
scroll to position [417, 0]
click at [844, 57] on div "Files 5" at bounding box center [842, 55] width 41 height 31
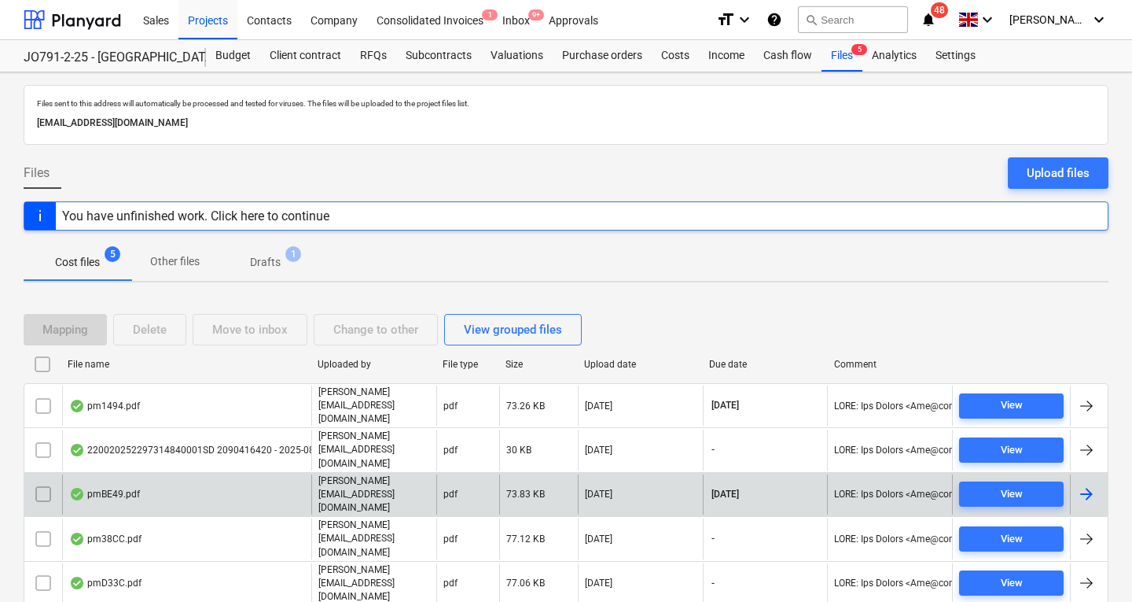
click at [127, 488] on div "pmBE49.pdf" at bounding box center [104, 494] width 71 height 13
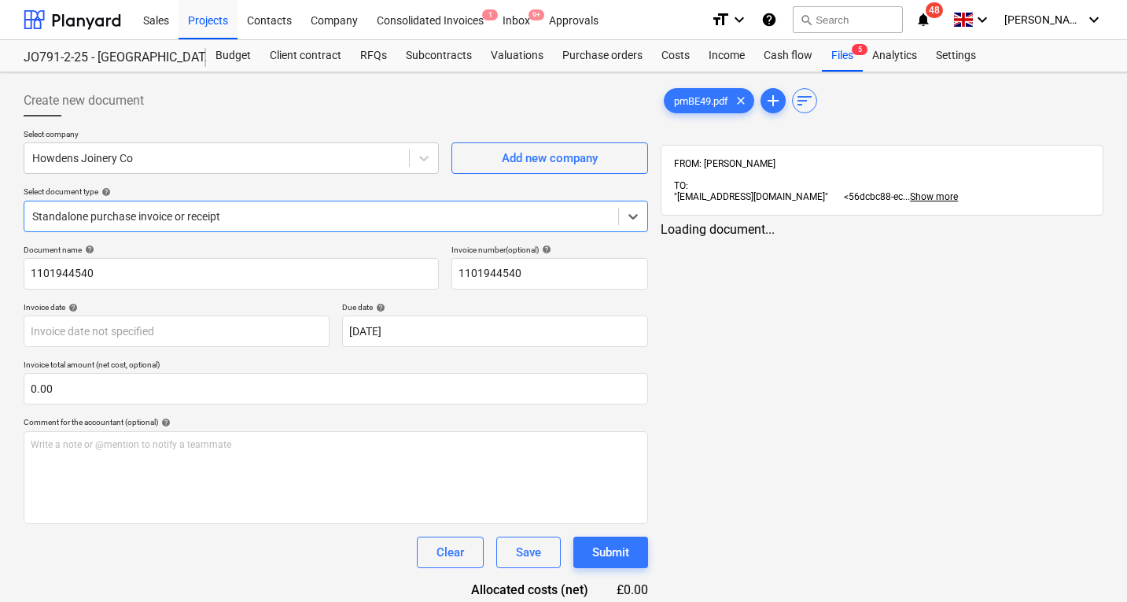
type input "1101944540"
type input "[DATE]"
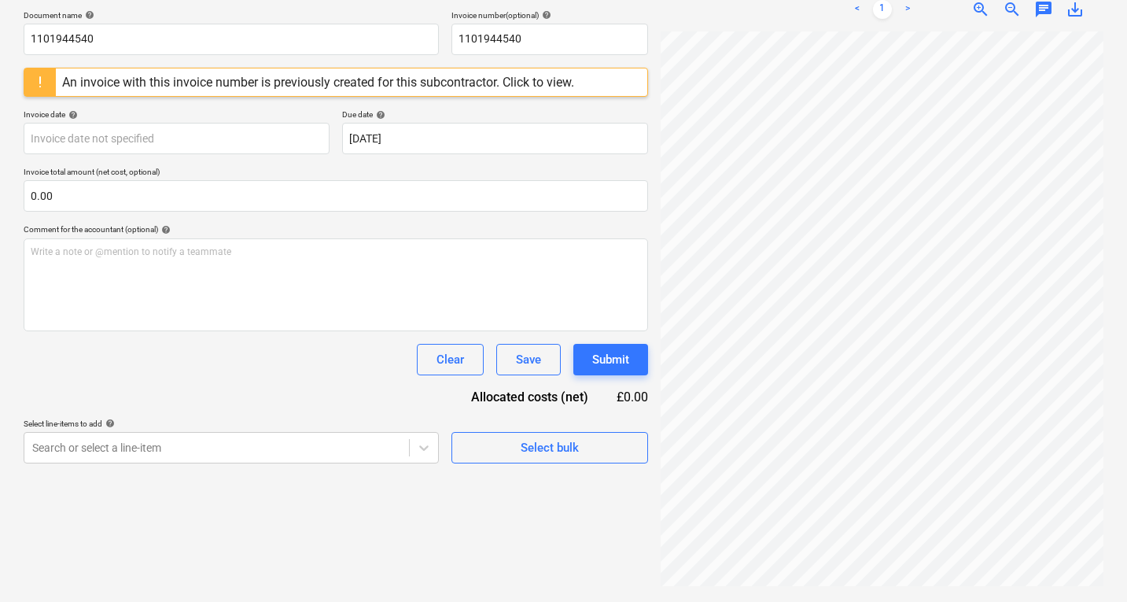
scroll to position [116, 0]
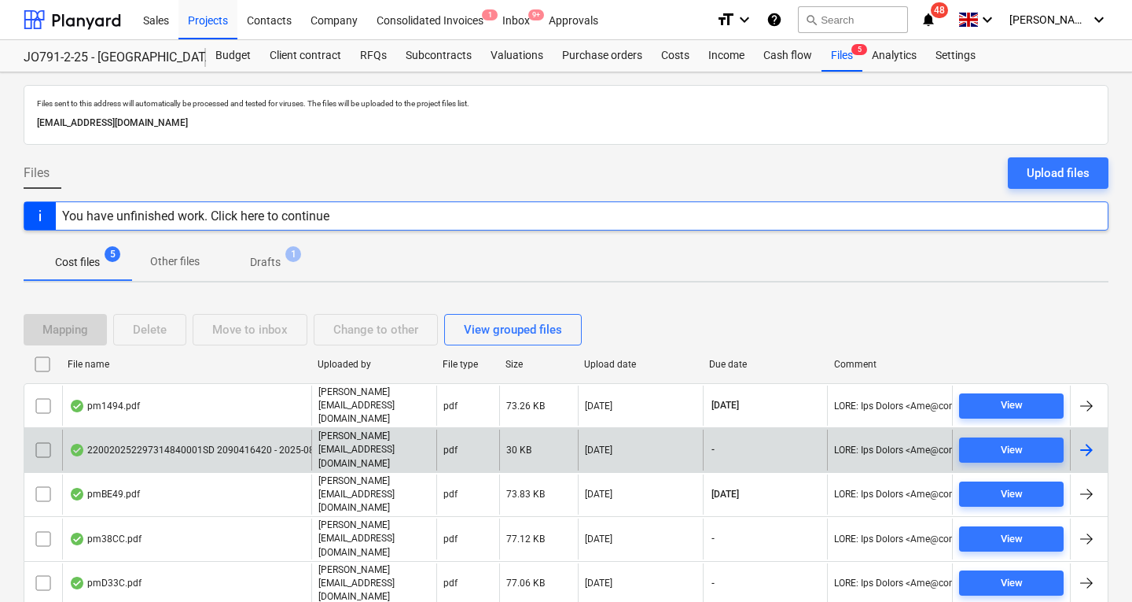
click at [186, 443] on div "220020252297314840001SD 2090416420 - 2025-08-01_11-17.pdf" at bounding box center [221, 449] width 304 height 13
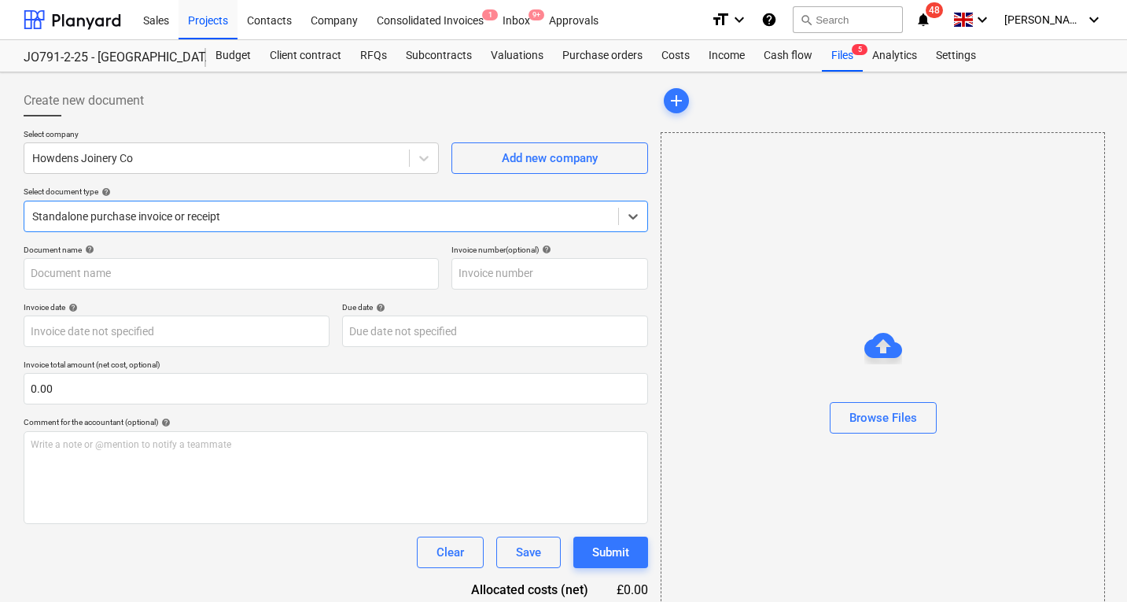
type input "1101944540"
type input "[DATE]"
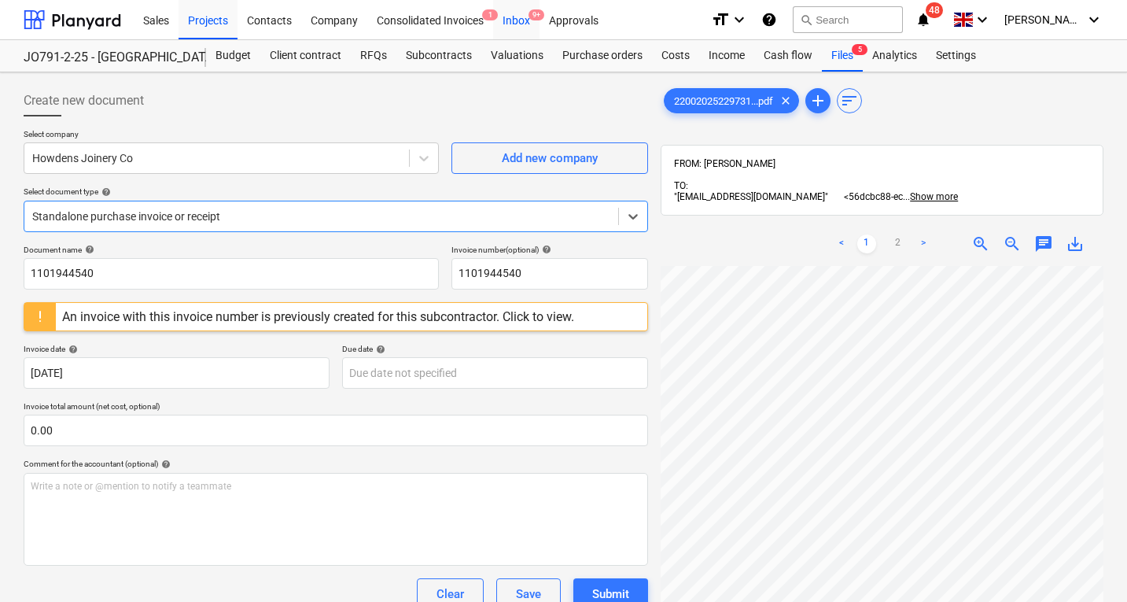
click at [514, 15] on div "Inbox 9+" at bounding box center [516, 19] width 46 height 40
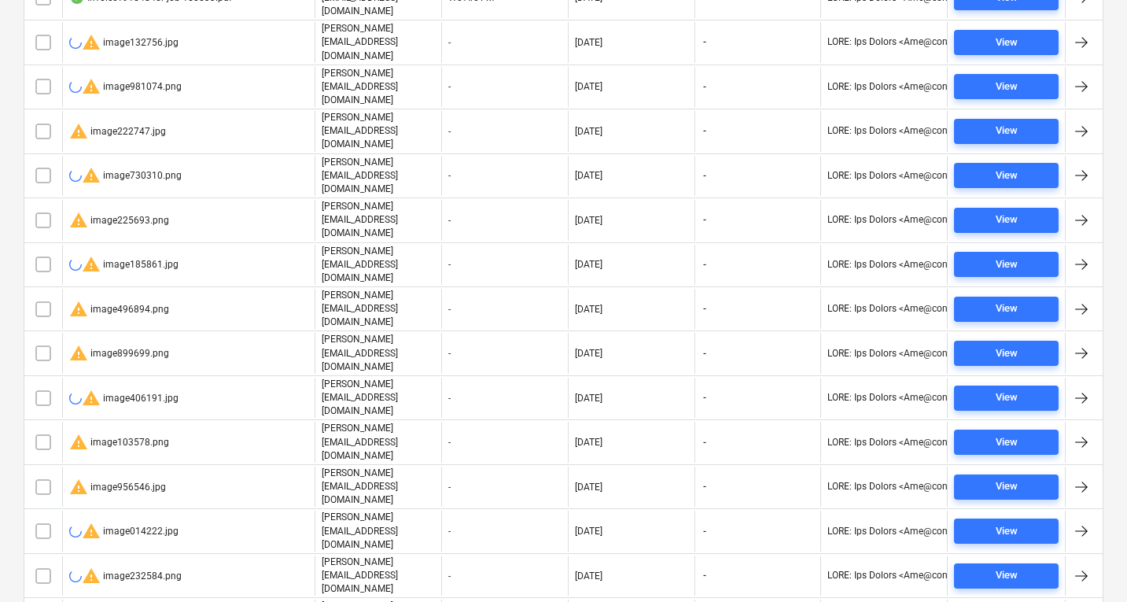
scroll to position [882, 0]
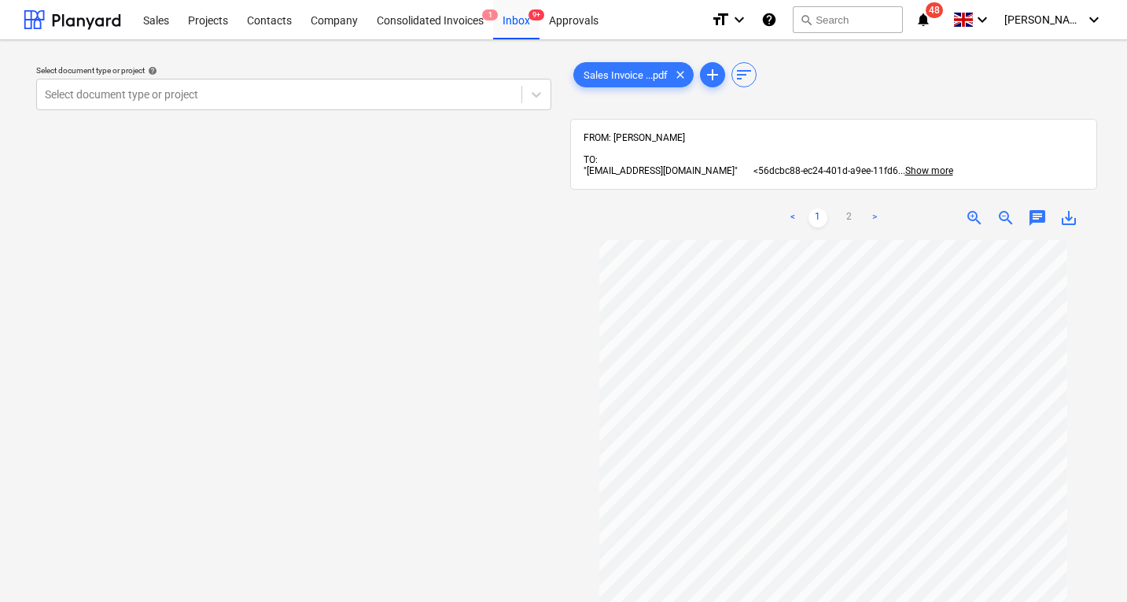
scroll to position [108, 0]
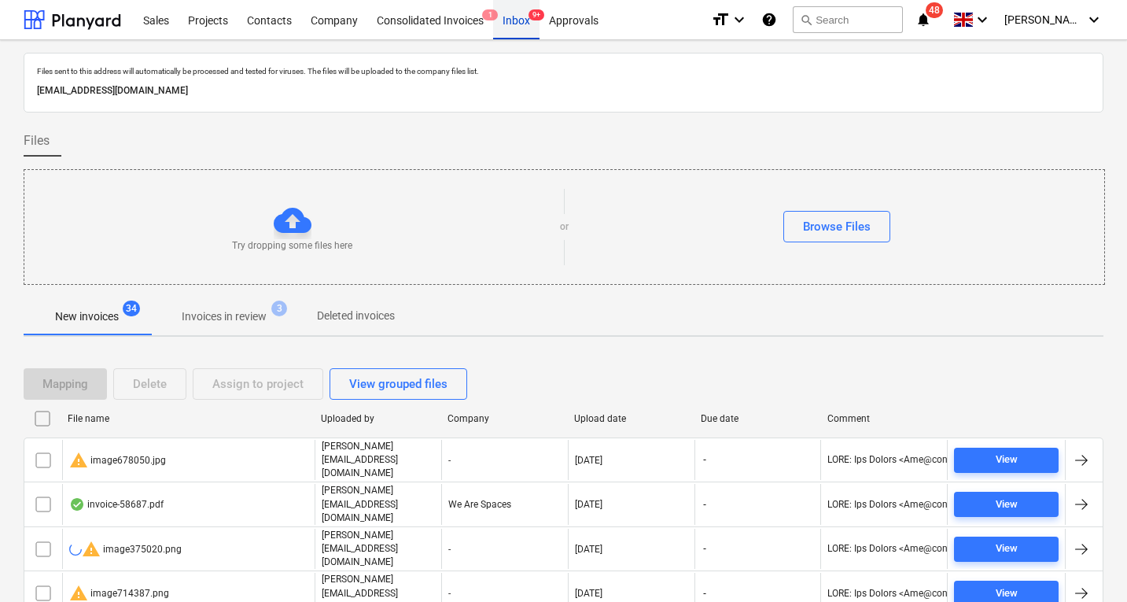
click at [519, 25] on div "Inbox 9+" at bounding box center [516, 19] width 46 height 40
click at [517, 24] on div "Inbox 9+" at bounding box center [516, 19] width 46 height 40
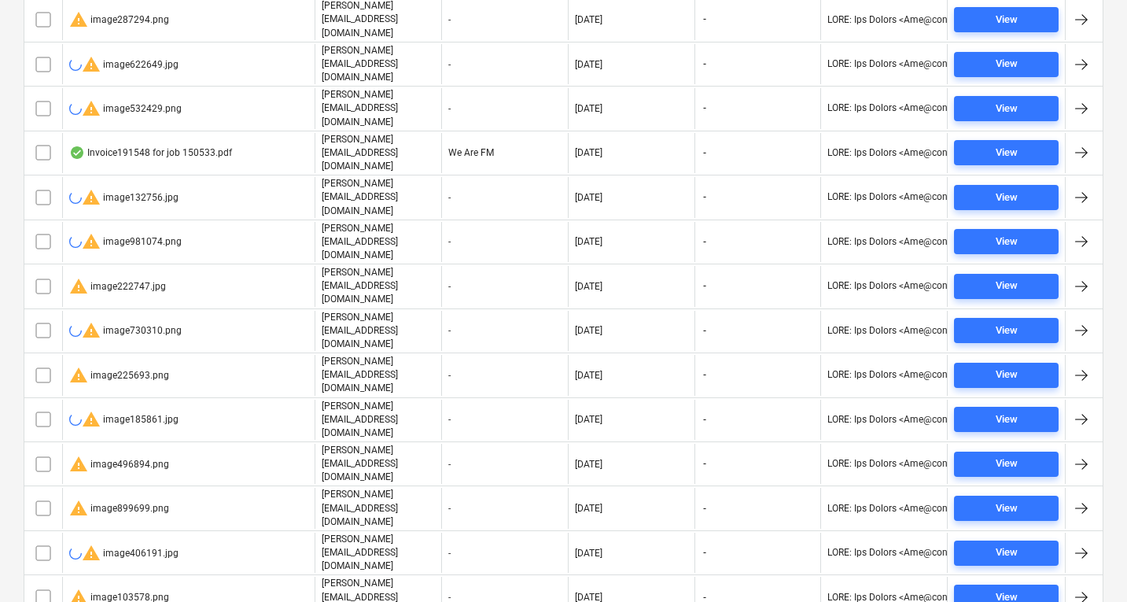
scroll to position [882, 0]
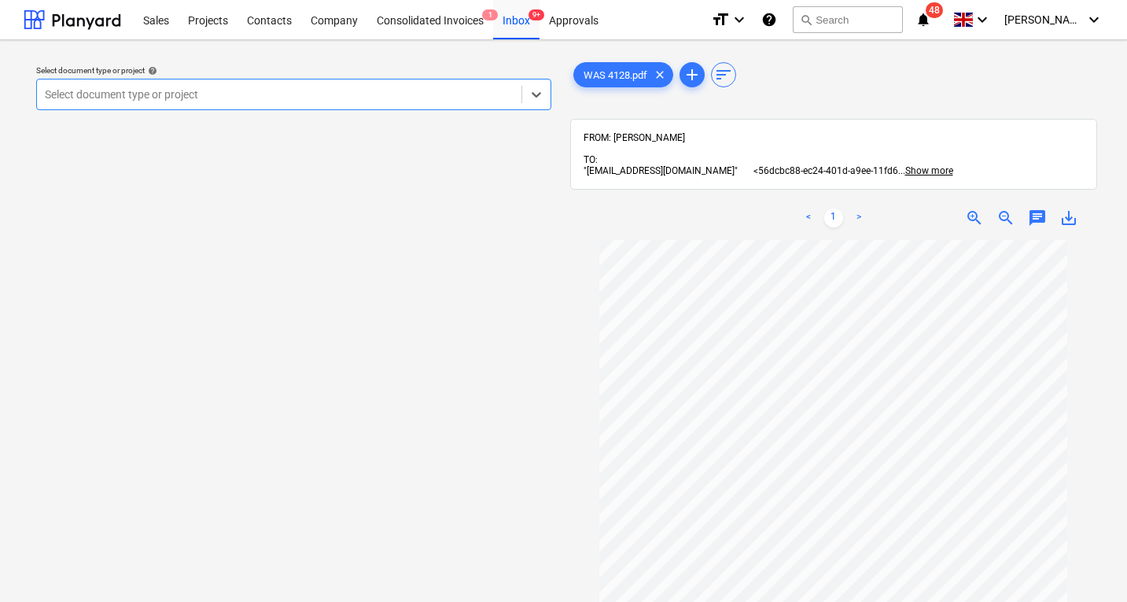
scroll to position [108, 0]
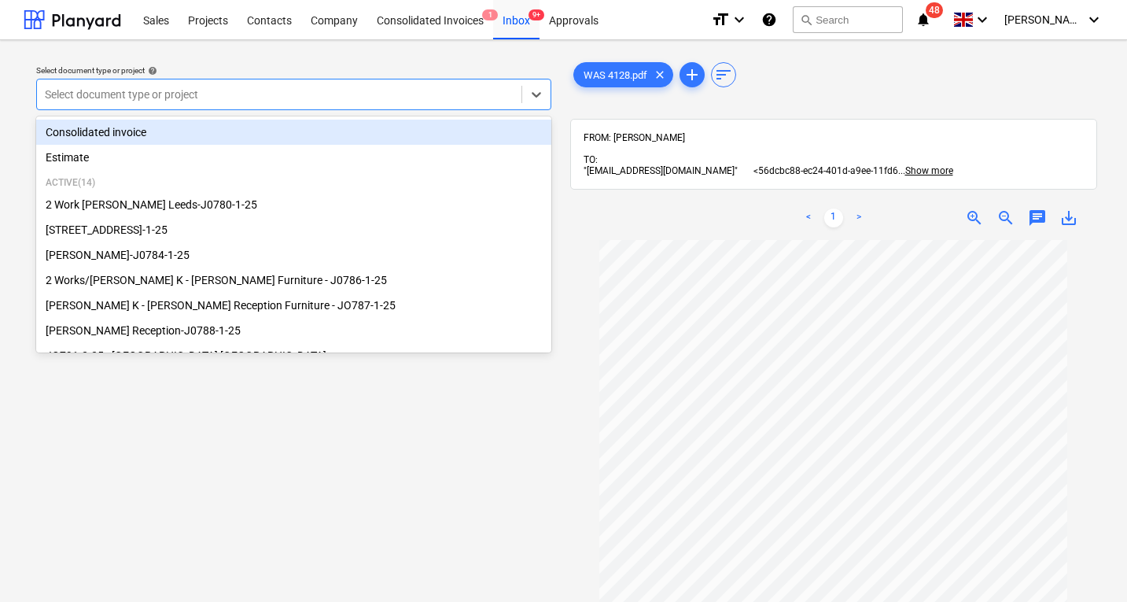
click at [273, 94] on div at bounding box center [279, 94] width 469 height 16
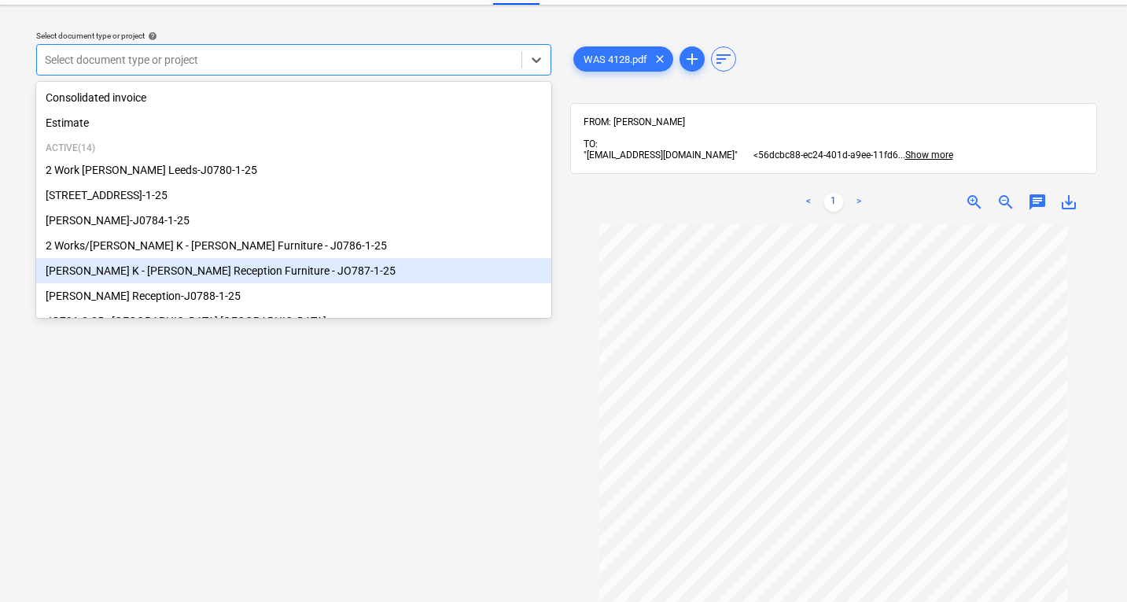
scroll to position [0, 0]
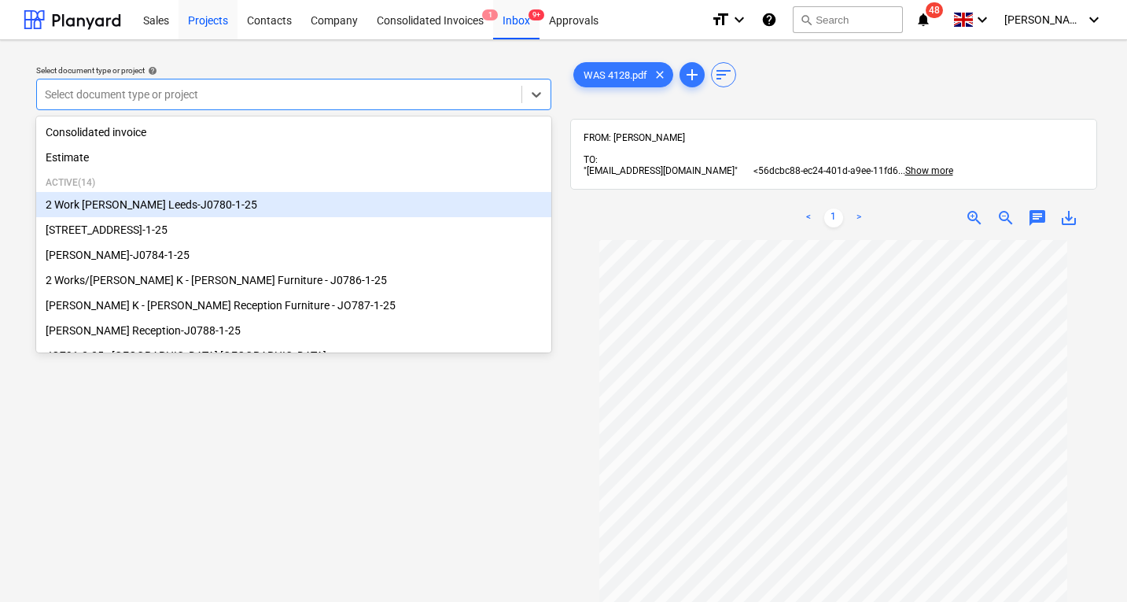
click at [208, 35] on div "Projects" at bounding box center [207, 19] width 59 height 40
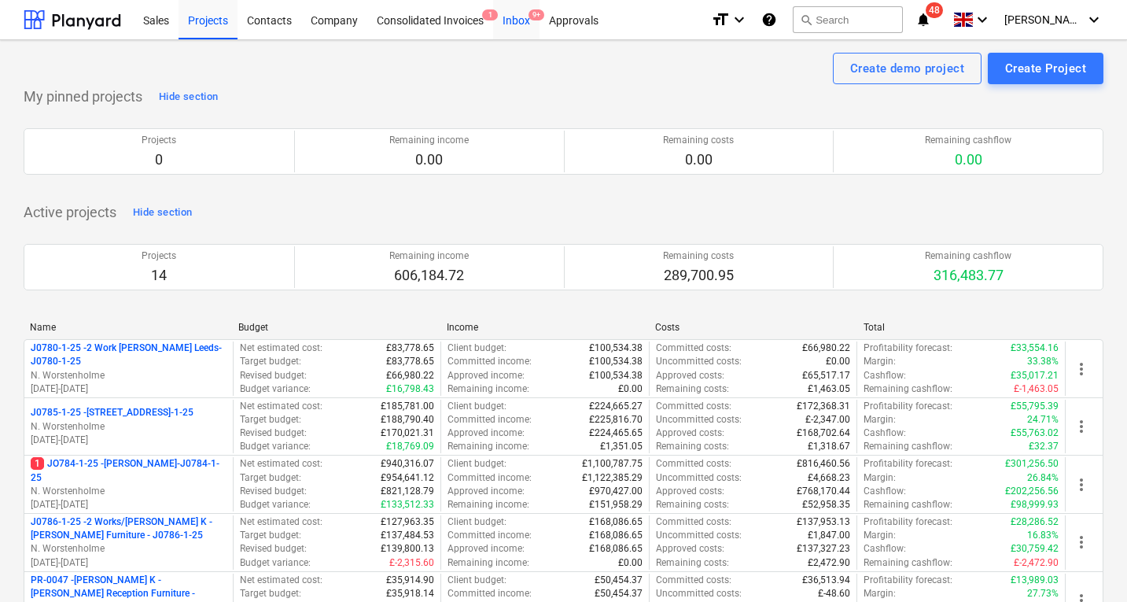
click at [515, 17] on div "Inbox 9+" at bounding box center [516, 19] width 46 height 40
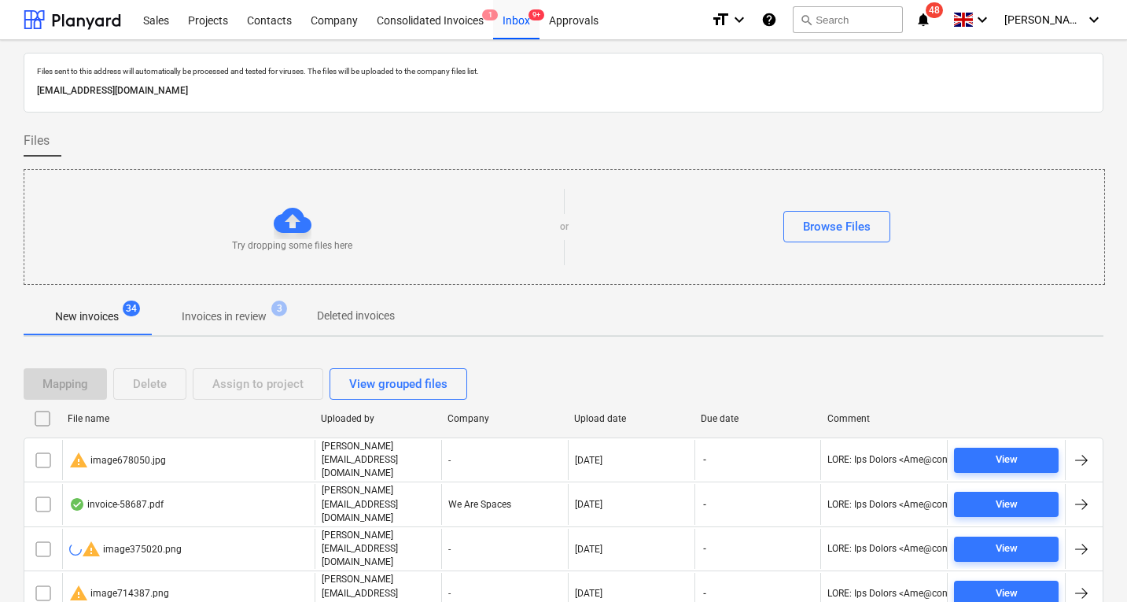
scroll to position [882, 0]
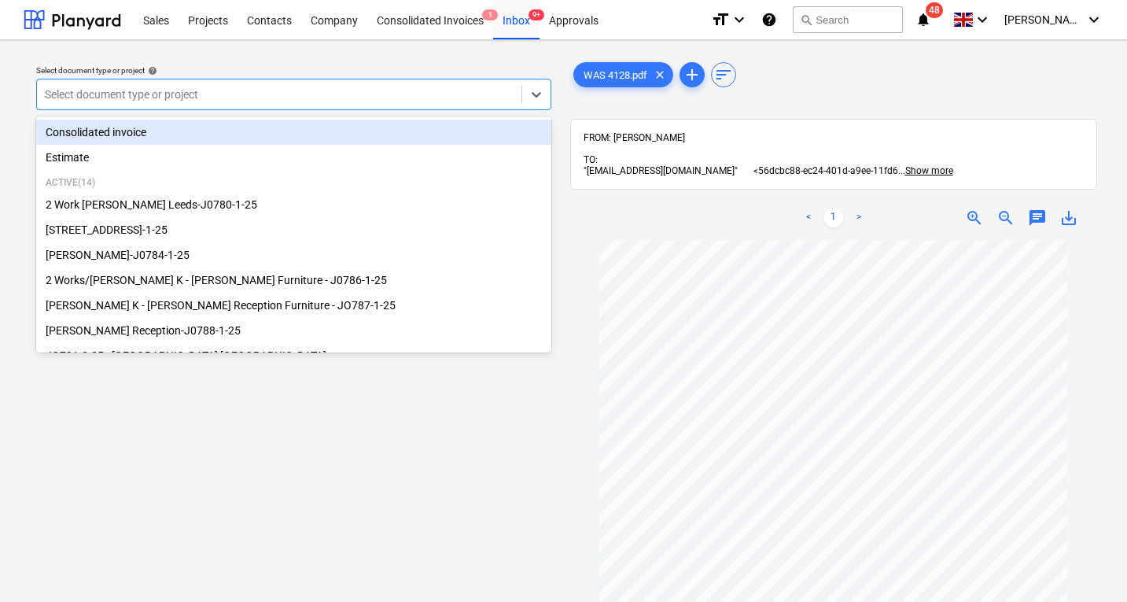
click at [132, 100] on div at bounding box center [279, 94] width 469 height 16
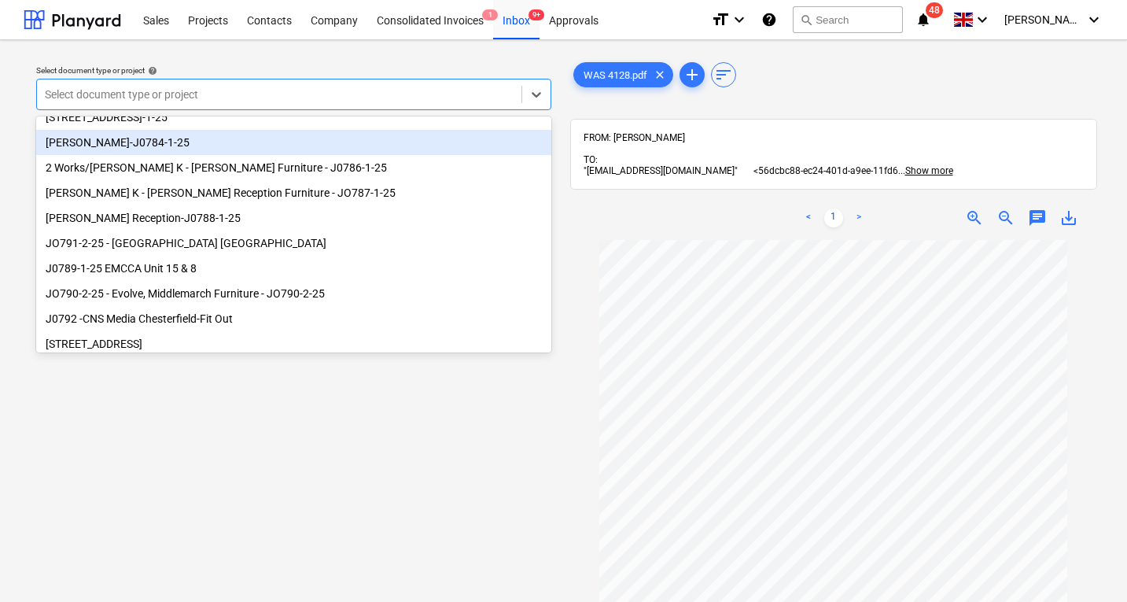
scroll to position [113, 0]
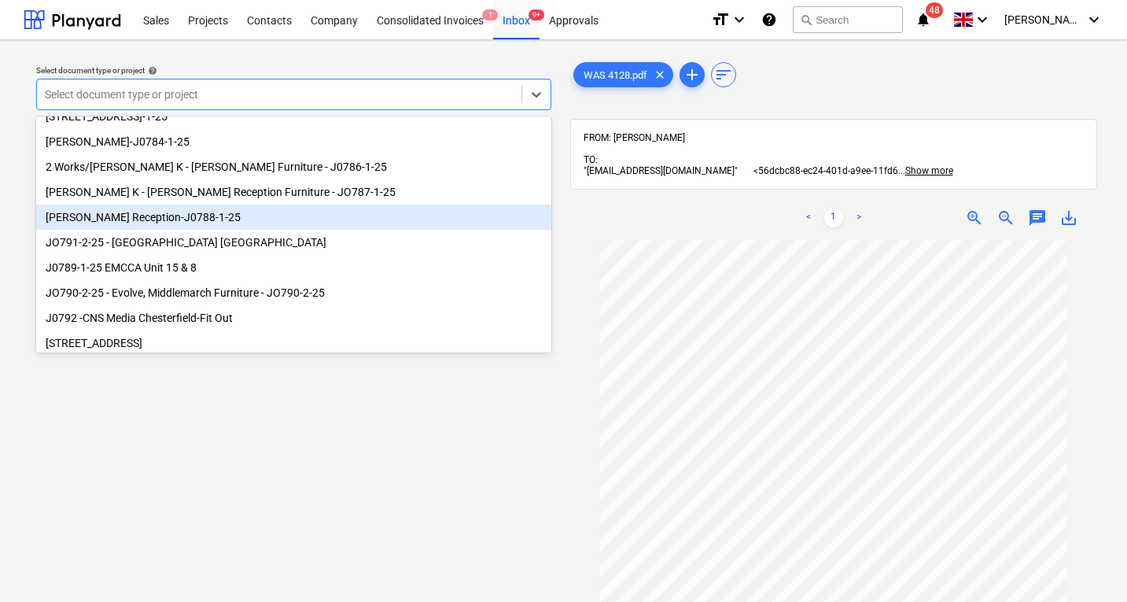
click at [169, 221] on div "[PERSON_NAME] Reception-J0788-1-25" at bounding box center [293, 216] width 515 height 25
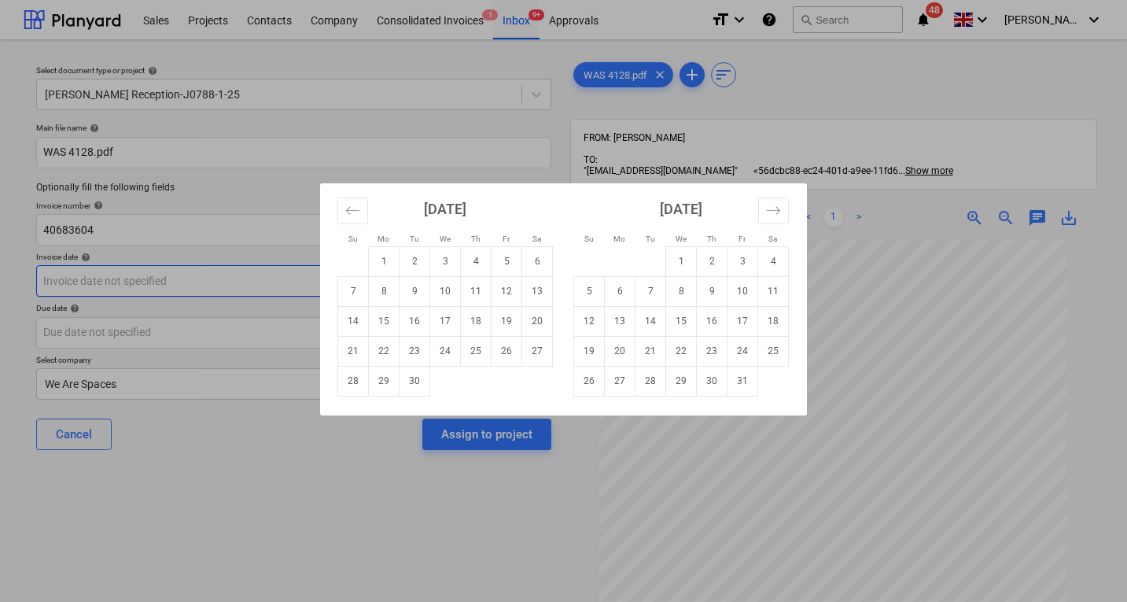
click at [158, 279] on body "Sales Projects Contacts Company Consolidated Invoices 1 Inbox 9+ Approvals form…" at bounding box center [563, 301] width 1127 height 602
click at [355, 203] on icon "Move backward to switch to the previous month." at bounding box center [352, 210] width 15 height 15
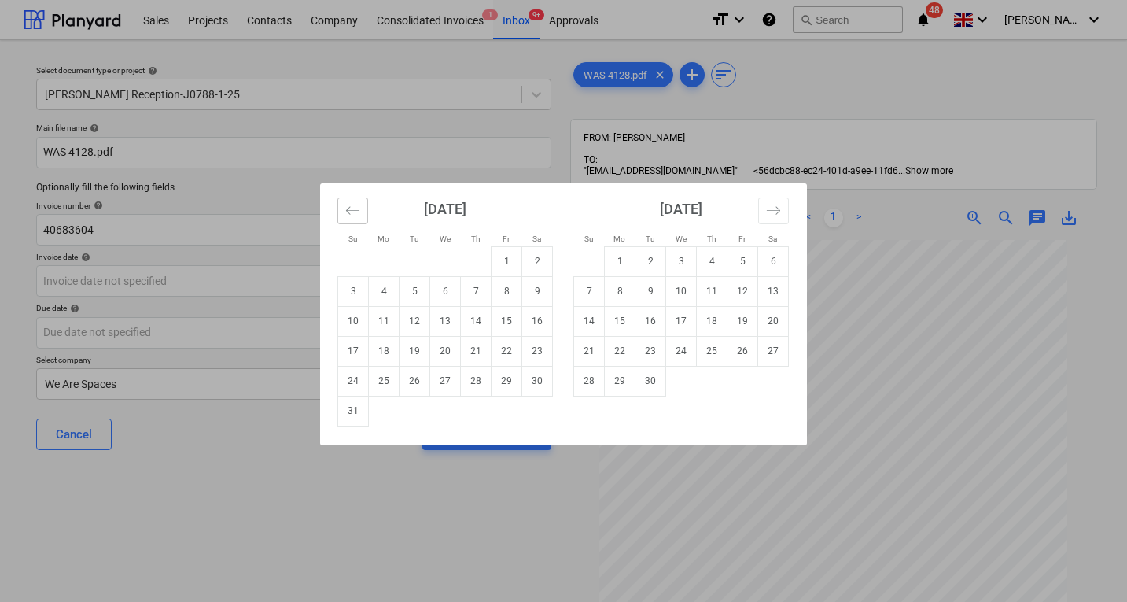
click at [355, 204] on icon "Move backward to switch to the previous month." at bounding box center [352, 210] width 15 height 15
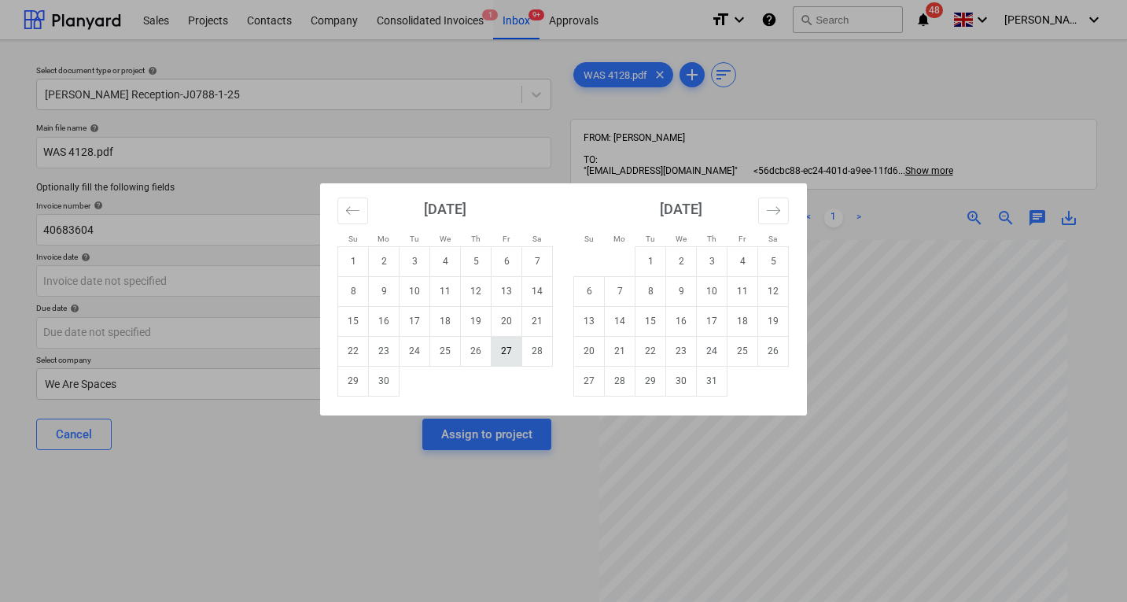
click at [506, 352] on td "27" at bounding box center [506, 351] width 31 height 30
type input "[DATE]"
click at [165, 333] on body "Sales Projects Contacts Company Consolidated Invoices 1 Inbox 9+ Approvals form…" at bounding box center [563, 301] width 1127 height 602
click at [348, 201] on button "Move backward to switch to the previous month." at bounding box center [352, 210] width 31 height 27
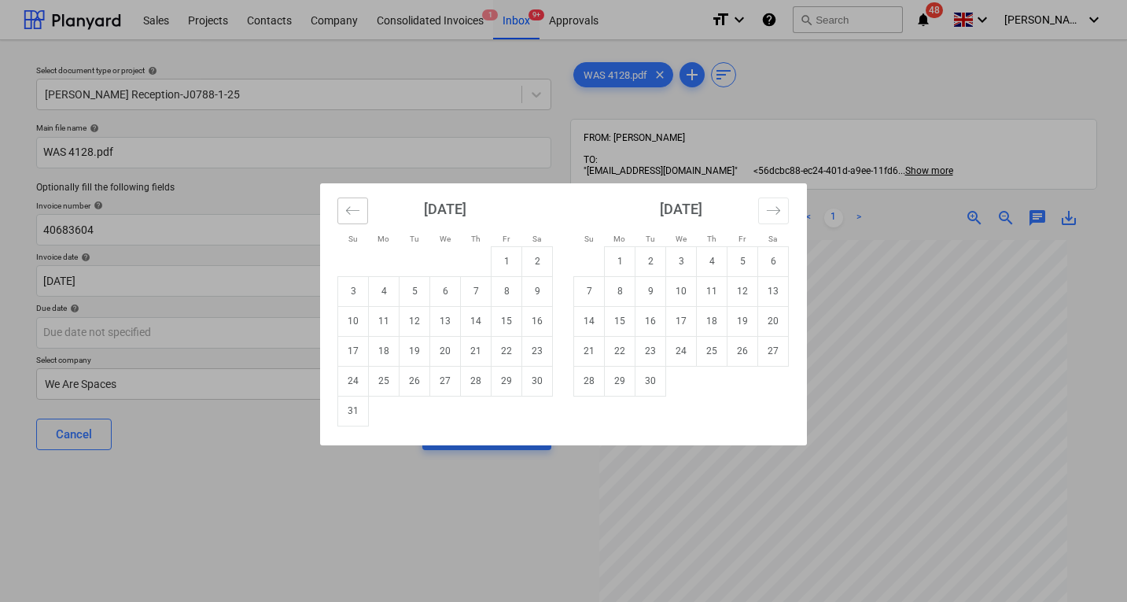
click at [347, 201] on button "Move backward to switch to the previous month." at bounding box center [352, 210] width 31 height 27
click at [477, 382] on td "31" at bounding box center [476, 381] width 31 height 30
type input "[DATE]"
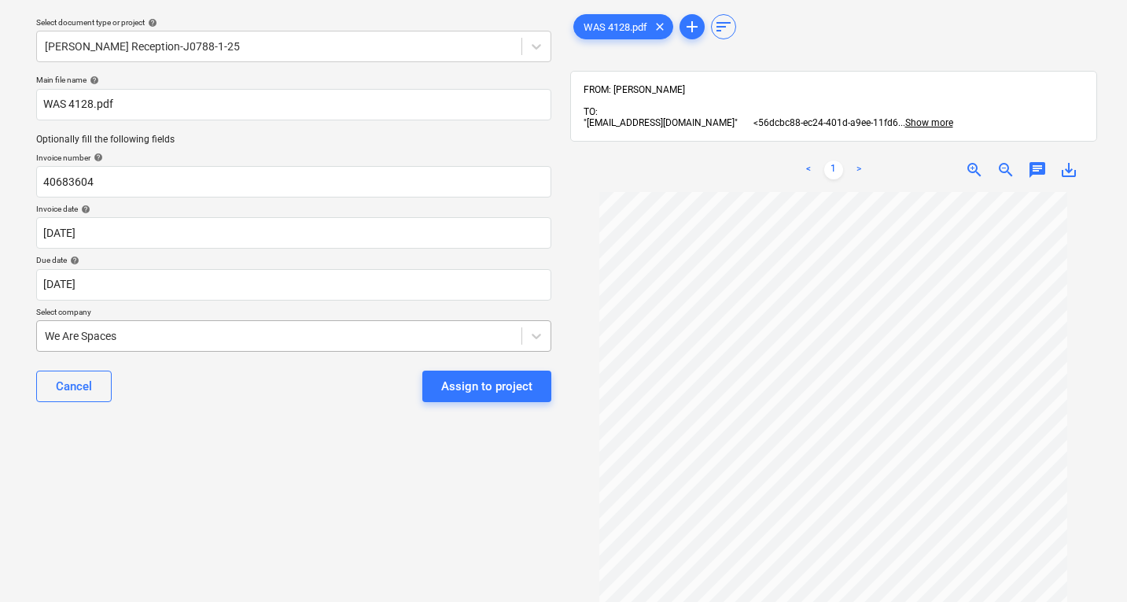
click at [198, 394] on body "Sales Projects Contacts Company Consolidated Invoices 1 Inbox 9+ Approvals form…" at bounding box center [563, 253] width 1127 height 602
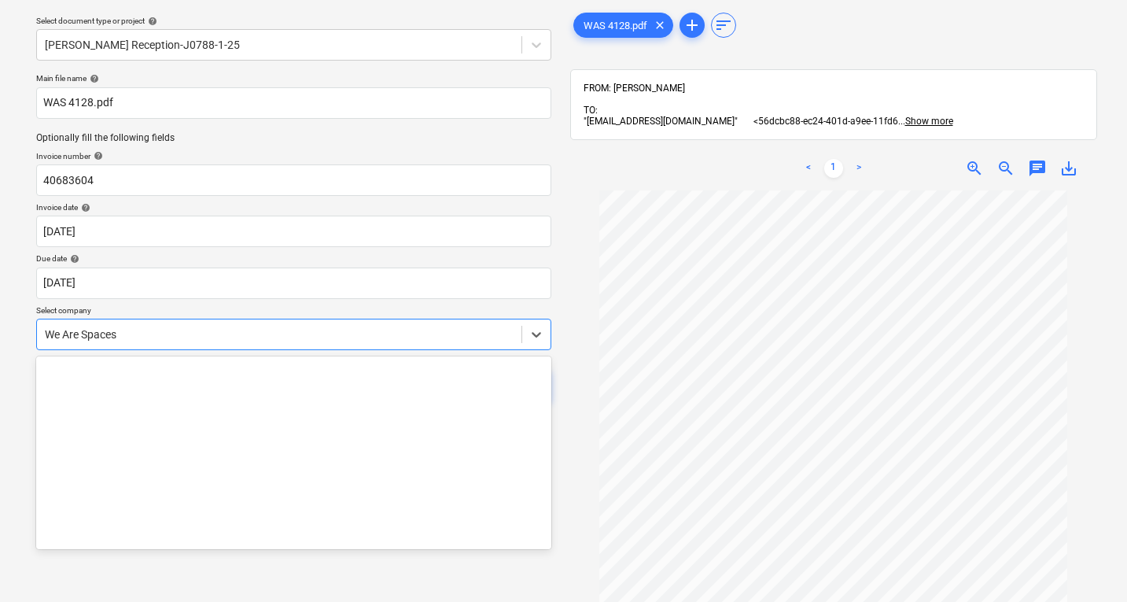
scroll to position [41420, 0]
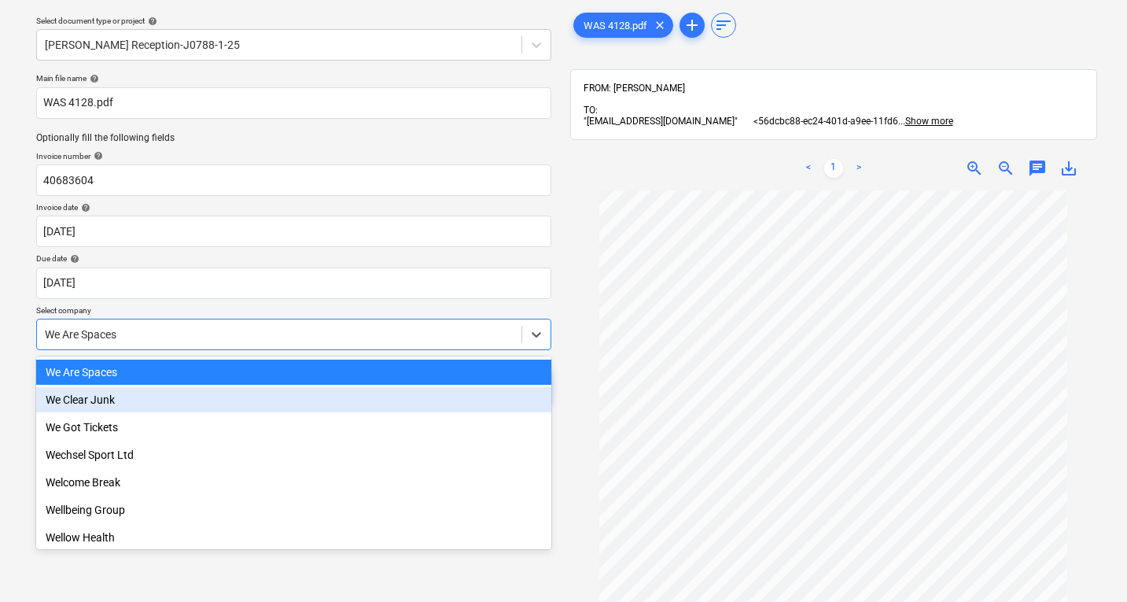
click at [198, 394] on div "We Clear Junk" at bounding box center [293, 399] width 515 height 25
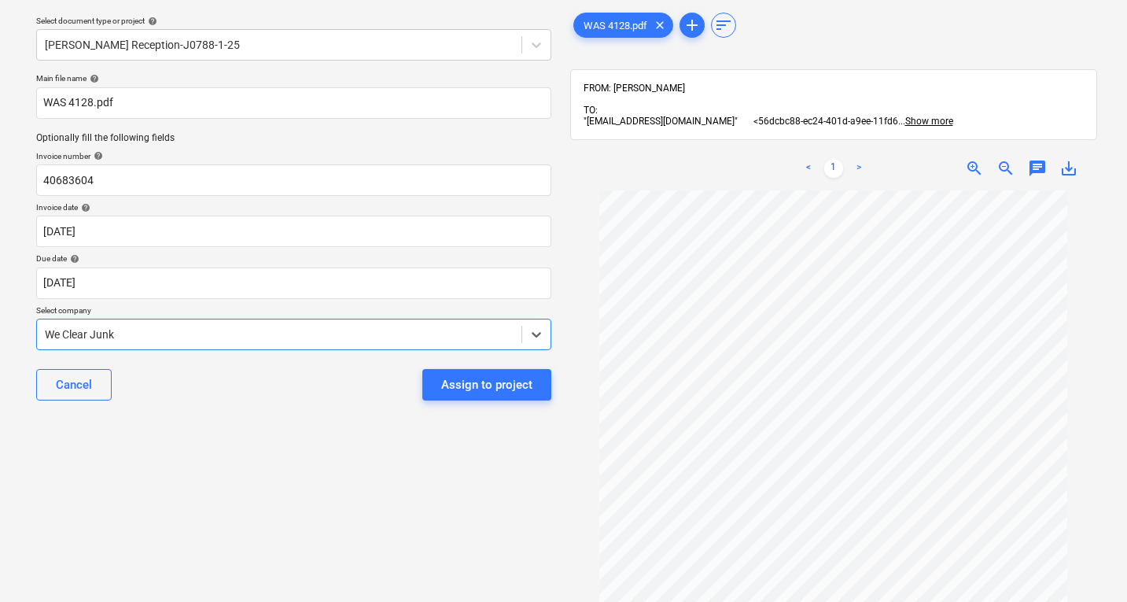
click at [171, 329] on div at bounding box center [279, 334] width 469 height 16
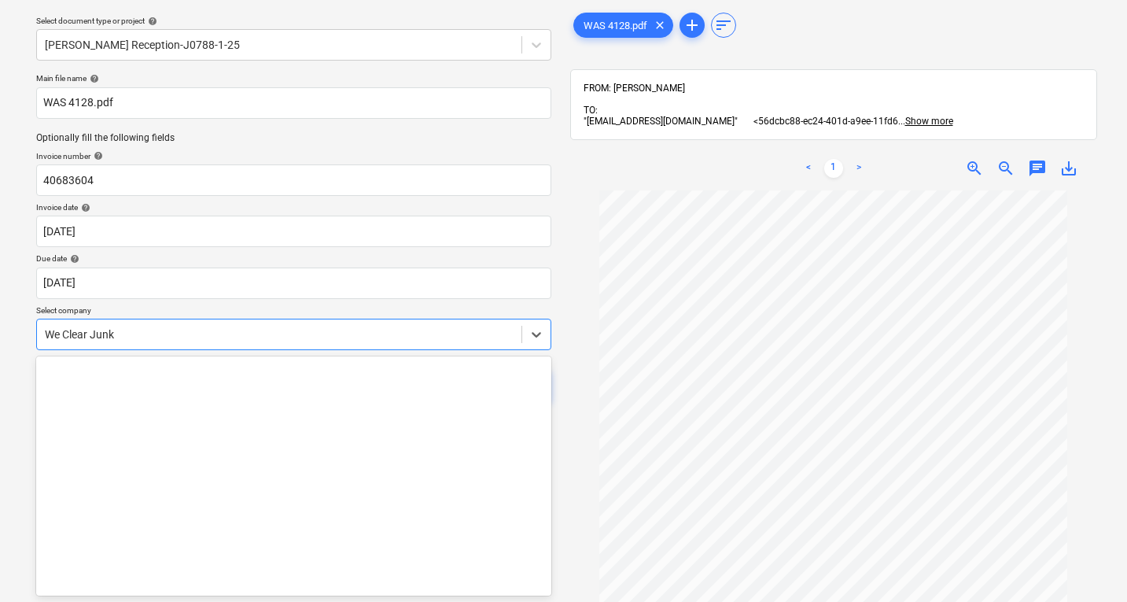
scroll to position [0, 0]
click at [171, 329] on div at bounding box center [279, 334] width 469 height 16
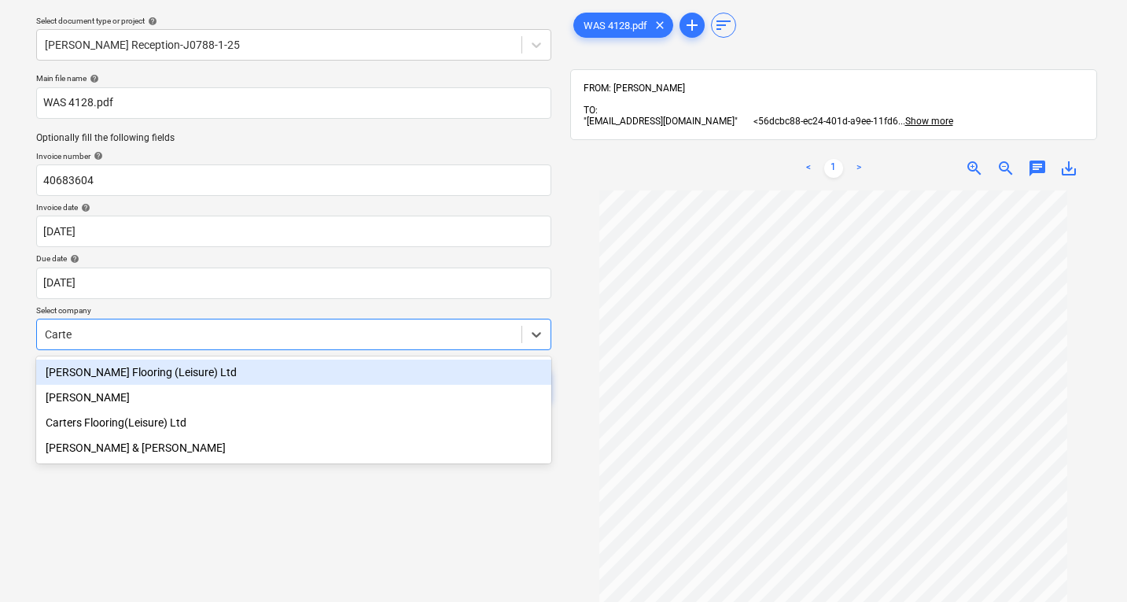
type input "[PERSON_NAME]"
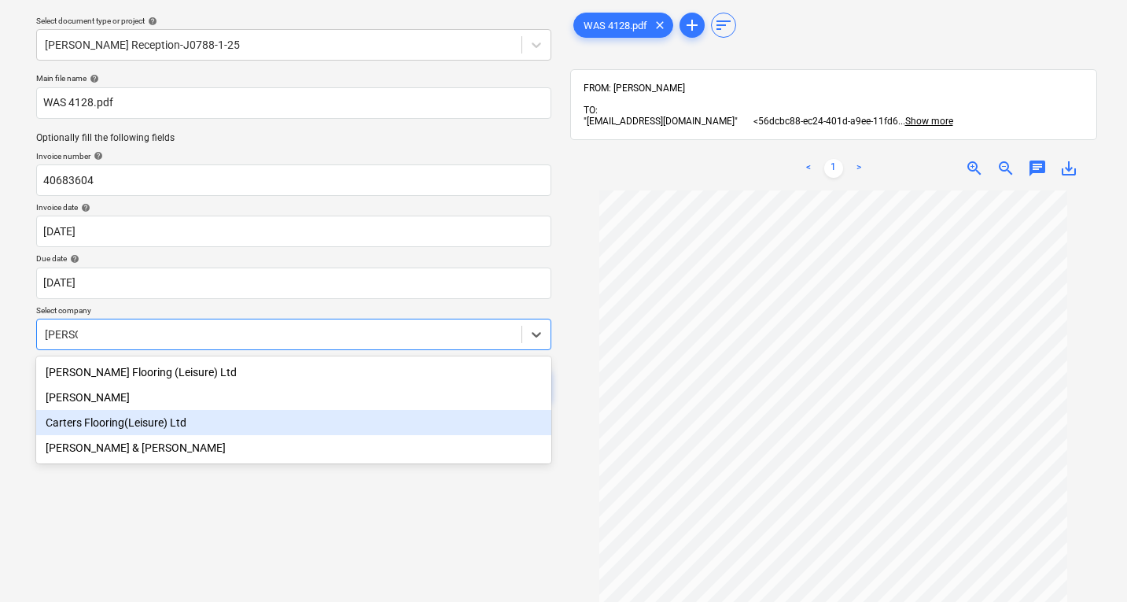
click at [180, 425] on div "Carters Flooring(Leisure) Ltd" at bounding box center [293, 422] width 515 height 25
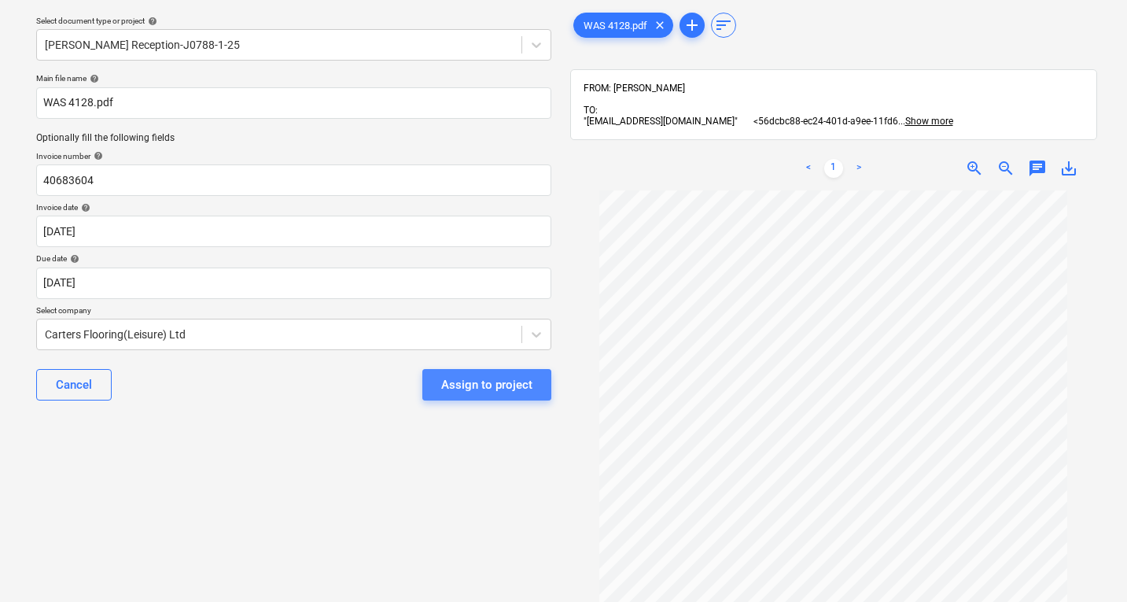
click at [517, 373] on button "Assign to project" at bounding box center [486, 384] width 129 height 31
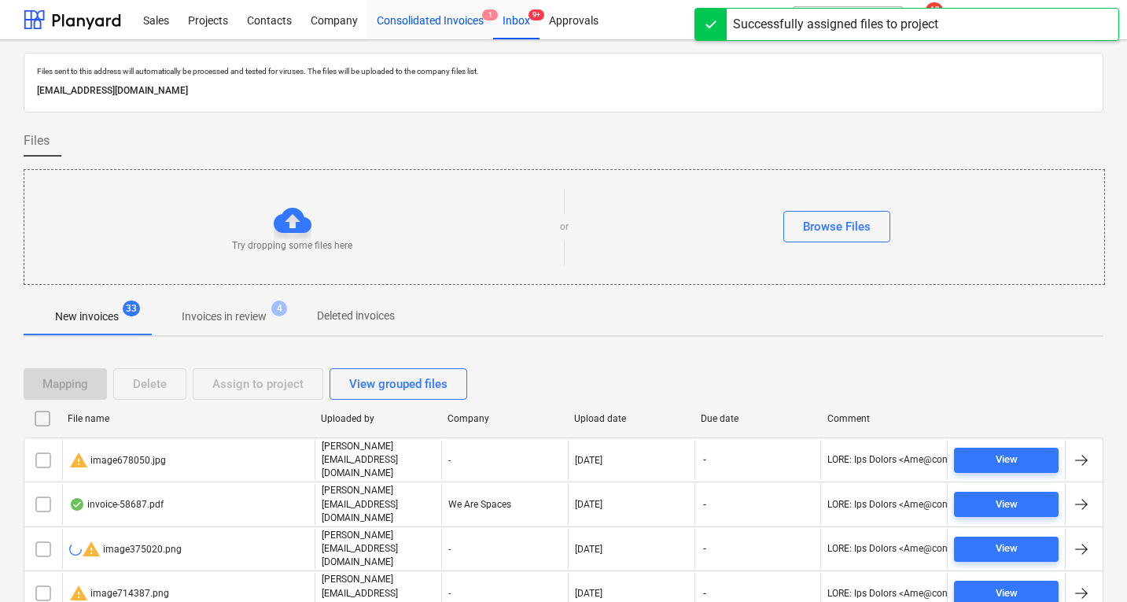
click at [428, 24] on div "Consolidated Invoices 1" at bounding box center [430, 19] width 126 height 40
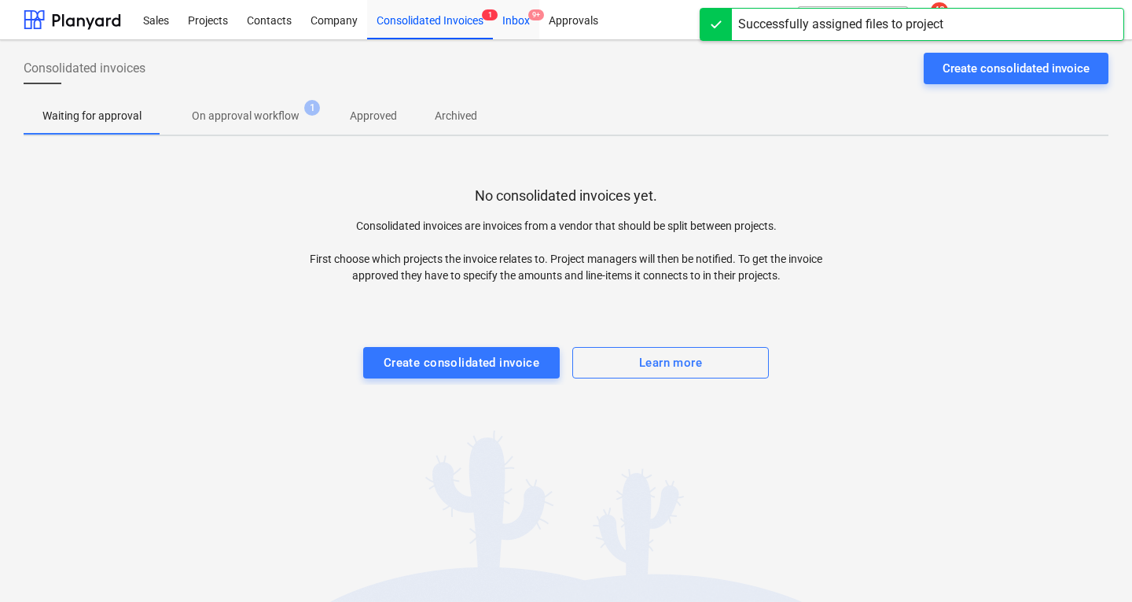
click at [528, 24] on div "Inbox 9+" at bounding box center [516, 19] width 46 height 40
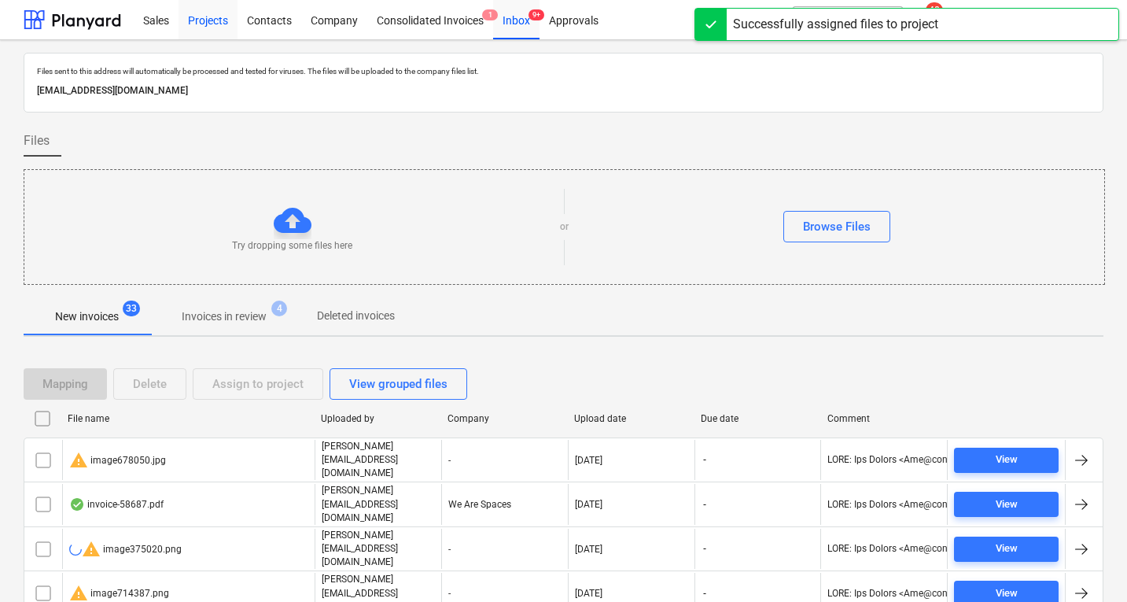
click at [217, 17] on div "Projects" at bounding box center [207, 19] width 59 height 40
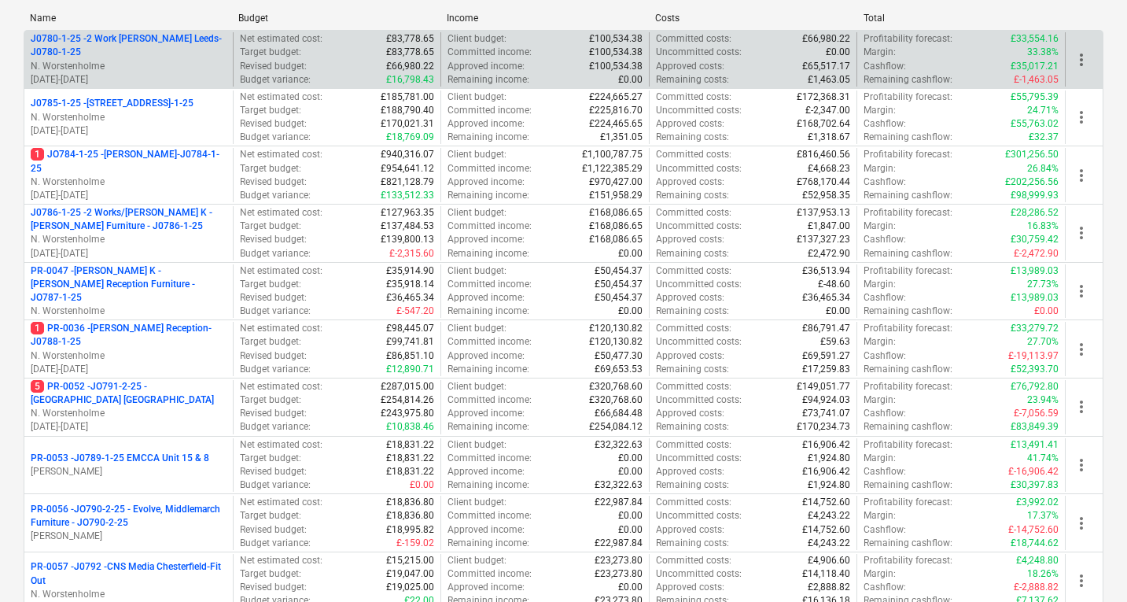
scroll to position [310, 0]
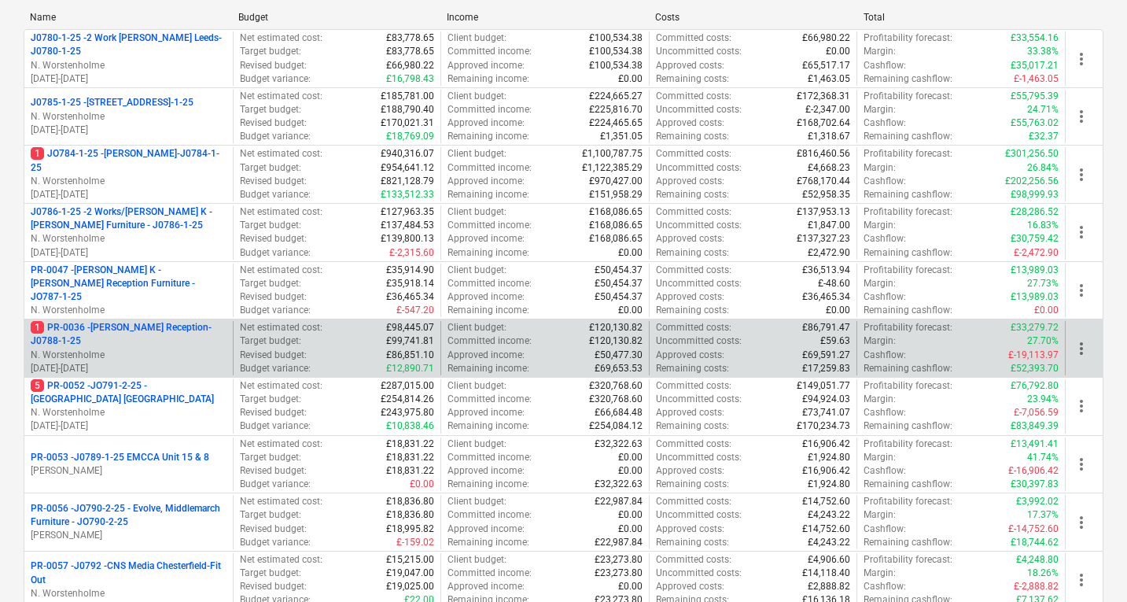
click at [174, 341] on p "1 PR-0036 - [PERSON_NAME] Reception-J0788-1-25" at bounding box center [129, 334] width 196 height 27
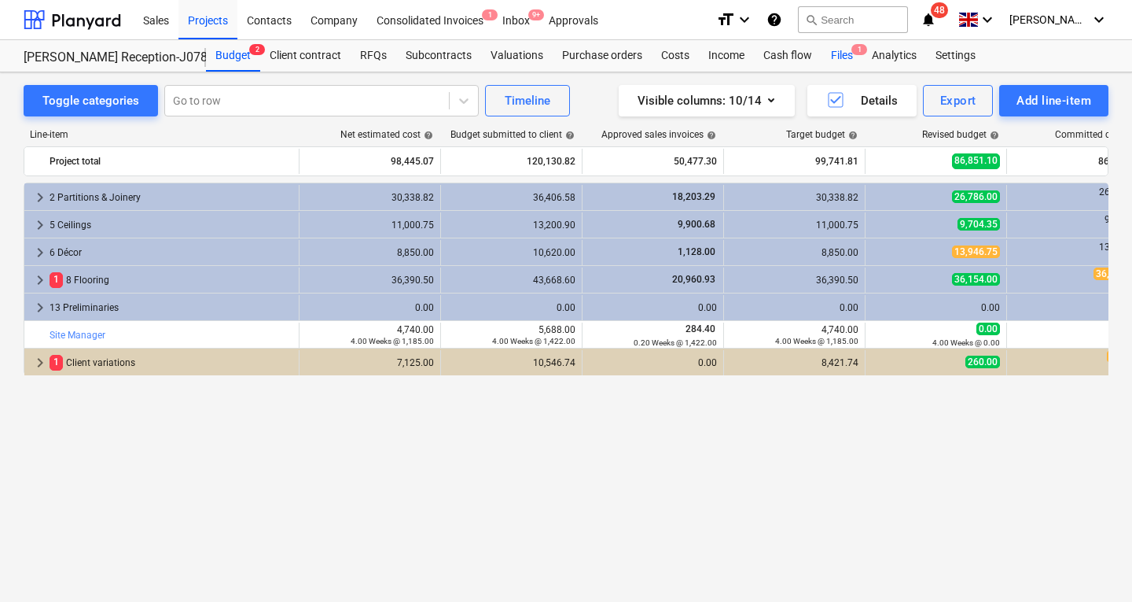
click at [839, 57] on div "Files 1" at bounding box center [842, 55] width 41 height 31
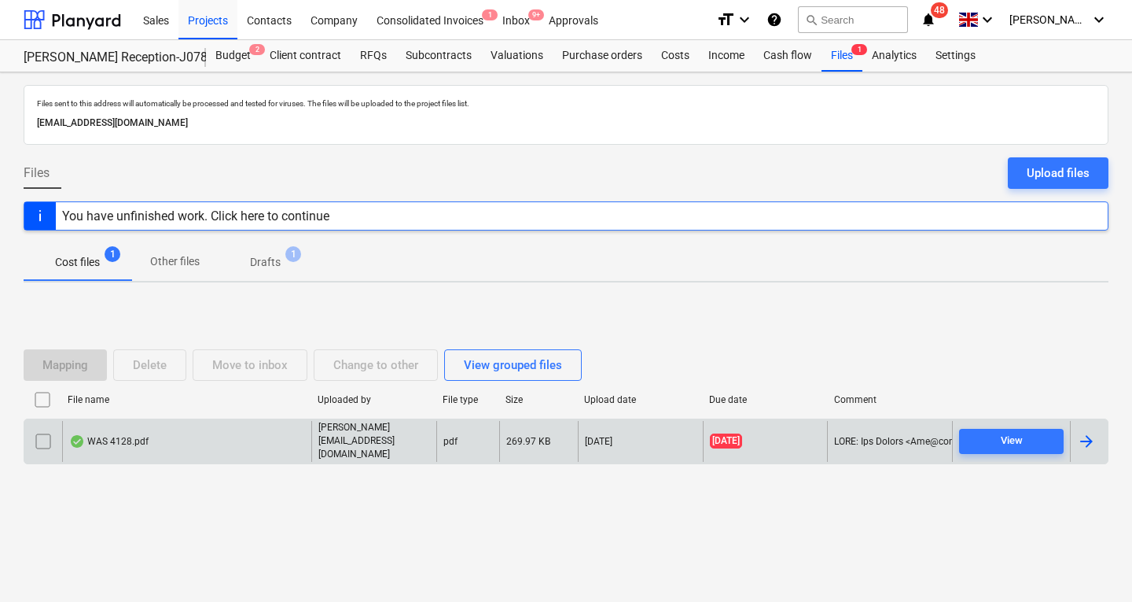
click at [121, 440] on div "WAS 4128.pdf" at bounding box center [108, 441] width 79 height 13
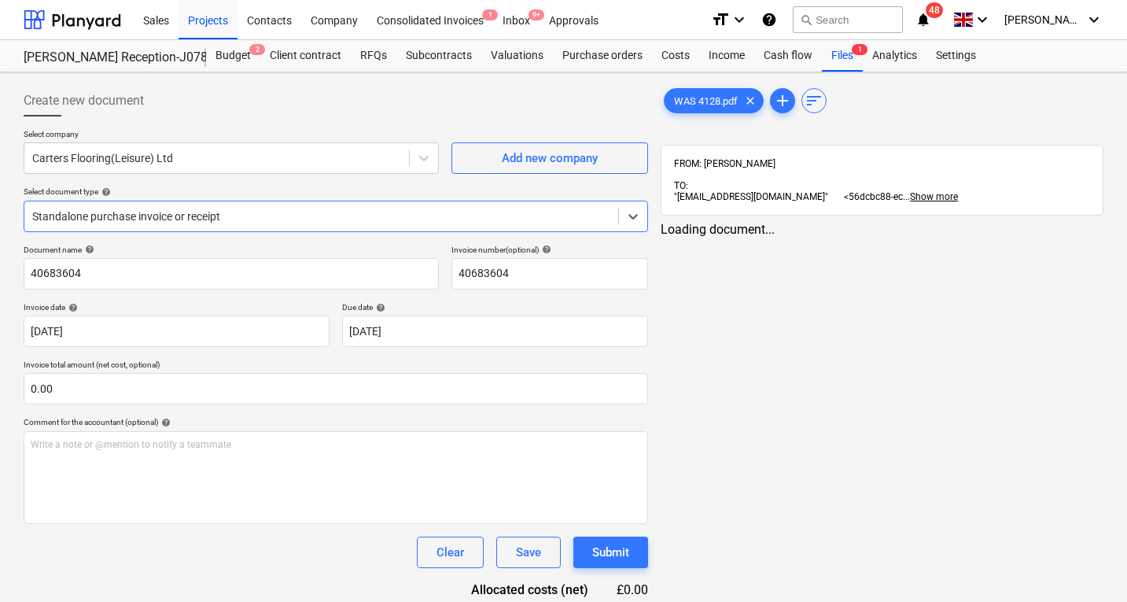
type input "[DATE]"
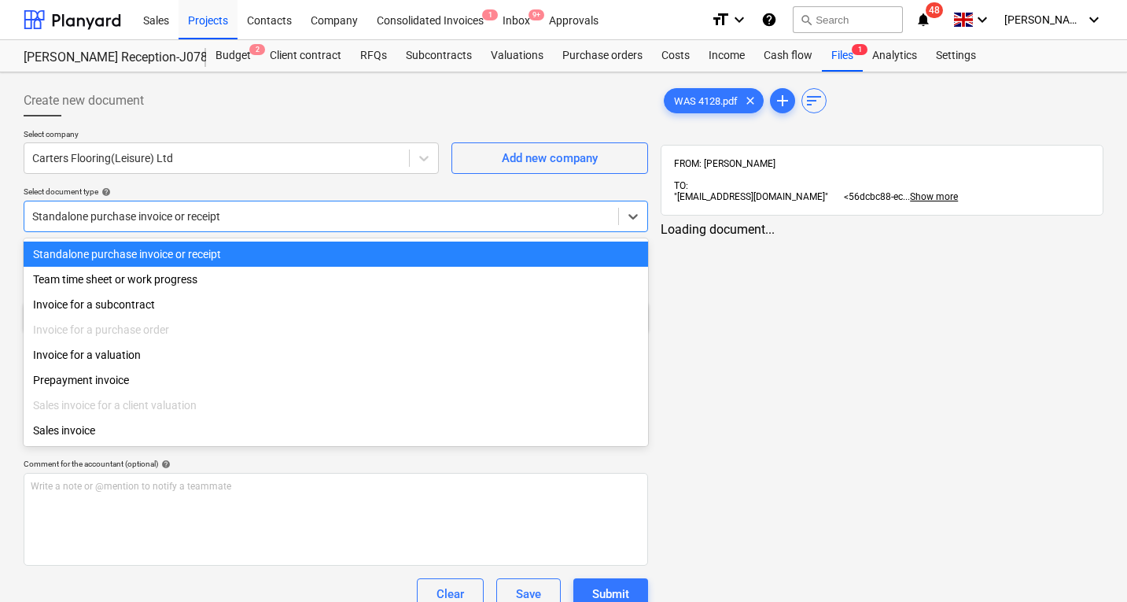
click at [181, 210] on div at bounding box center [321, 216] width 578 height 16
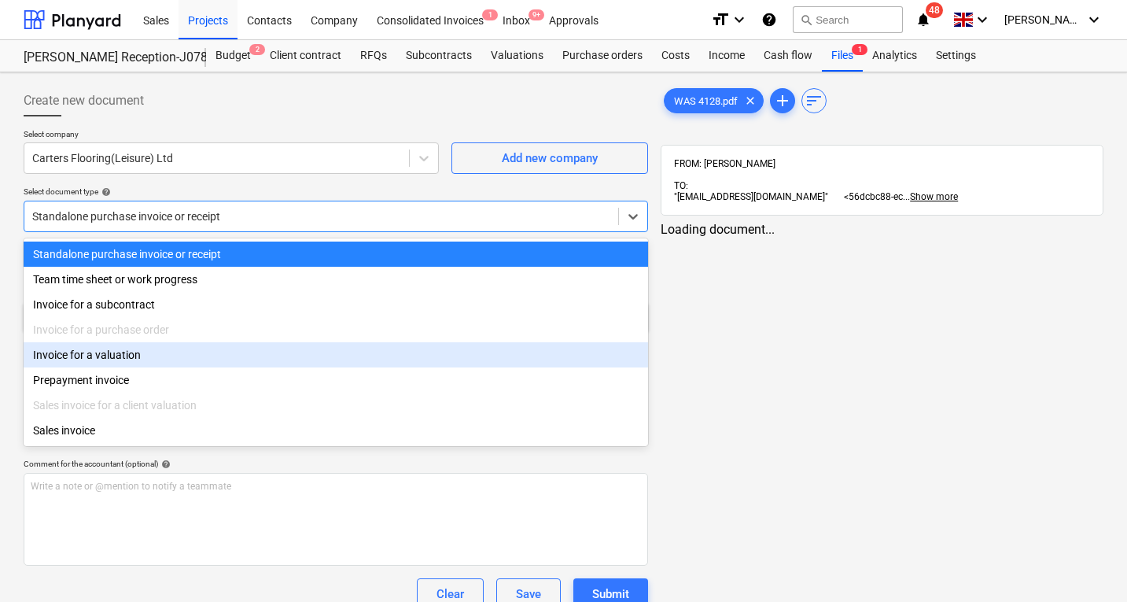
click at [176, 356] on div "Invoice for a valuation" at bounding box center [336, 354] width 624 height 25
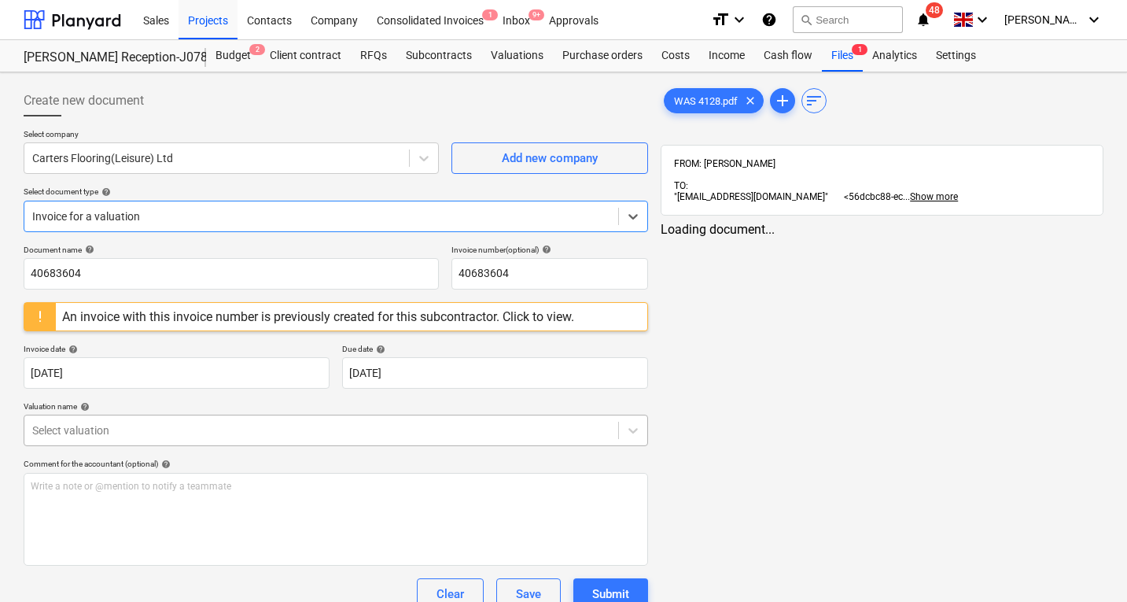
click at [215, 429] on div at bounding box center [321, 430] width 578 height 16
click at [523, 13] on div "Inbox 9+" at bounding box center [516, 19] width 46 height 40
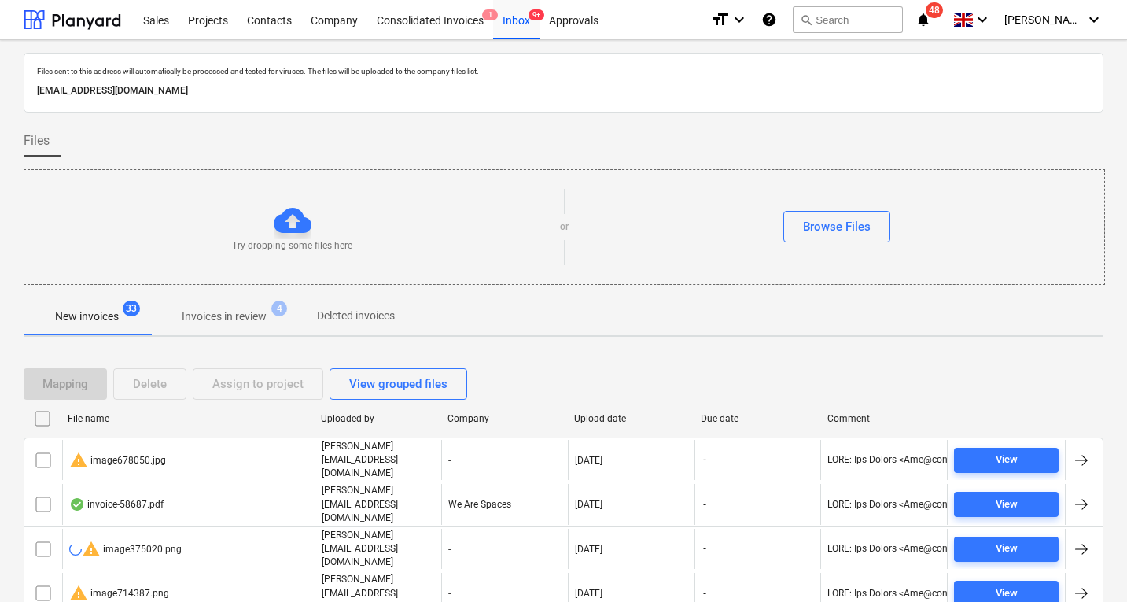
click at [68, 308] on p "New invoices" at bounding box center [87, 316] width 64 height 17
